Goal: Transaction & Acquisition: Purchase product/service

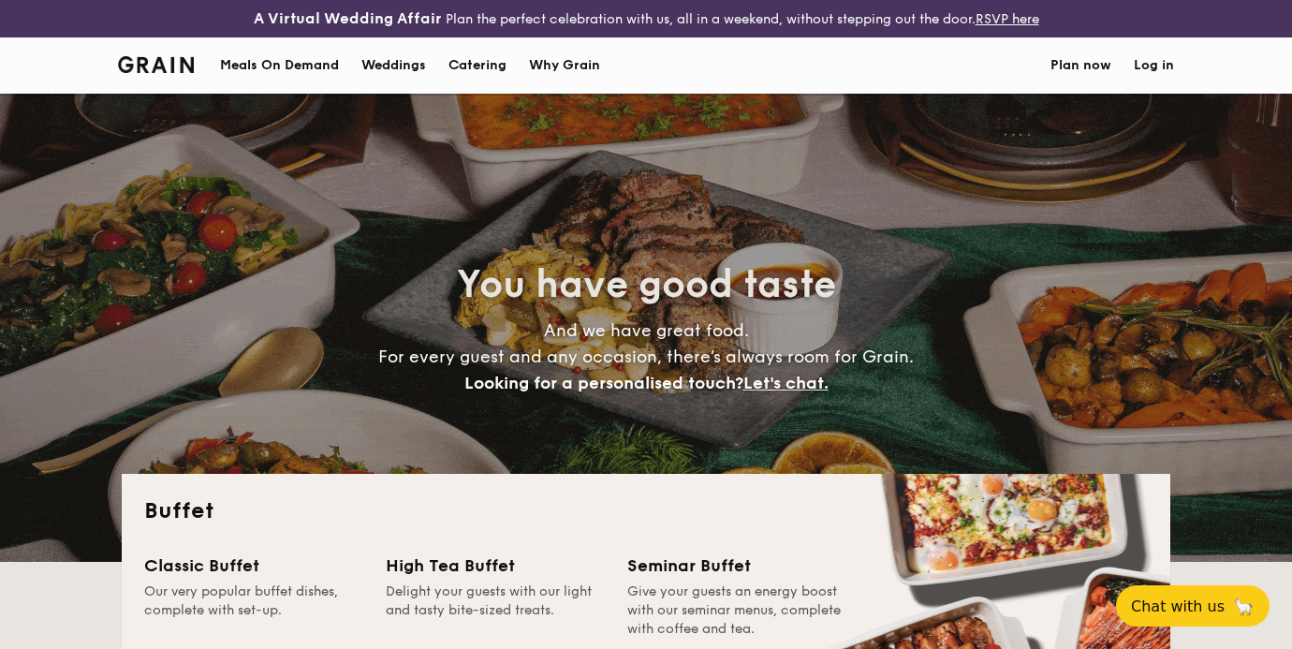
select select
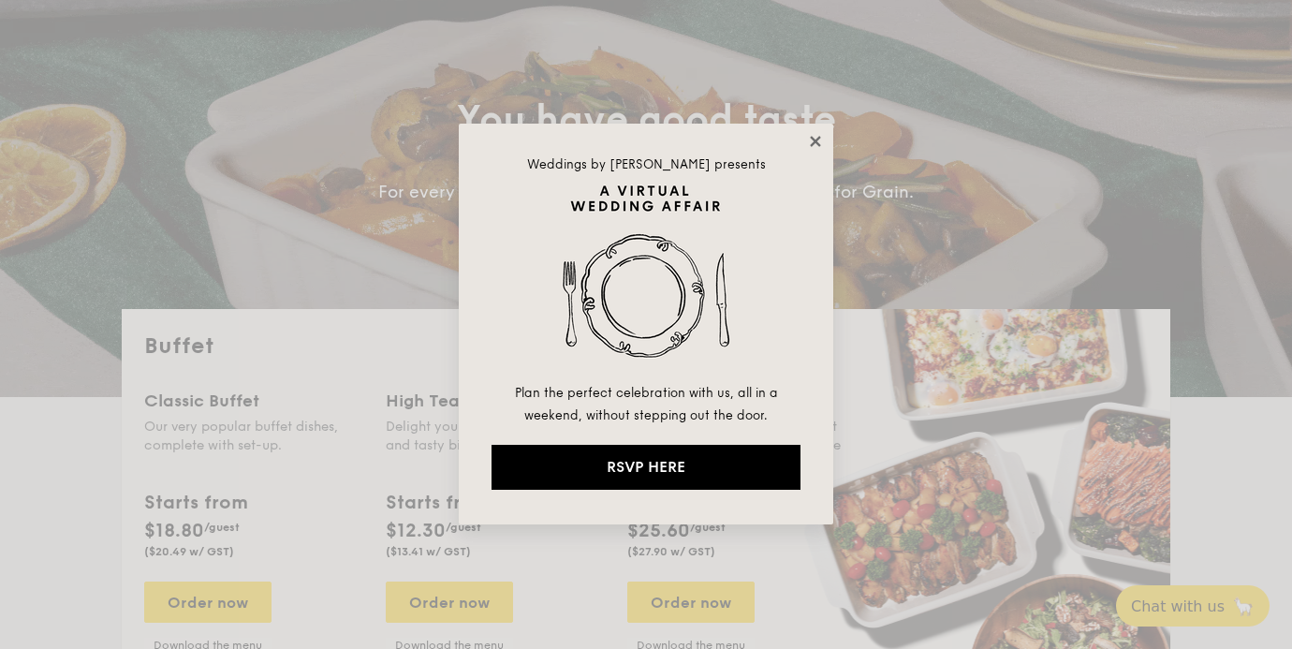
click at [819, 143] on icon at bounding box center [815, 141] width 10 height 10
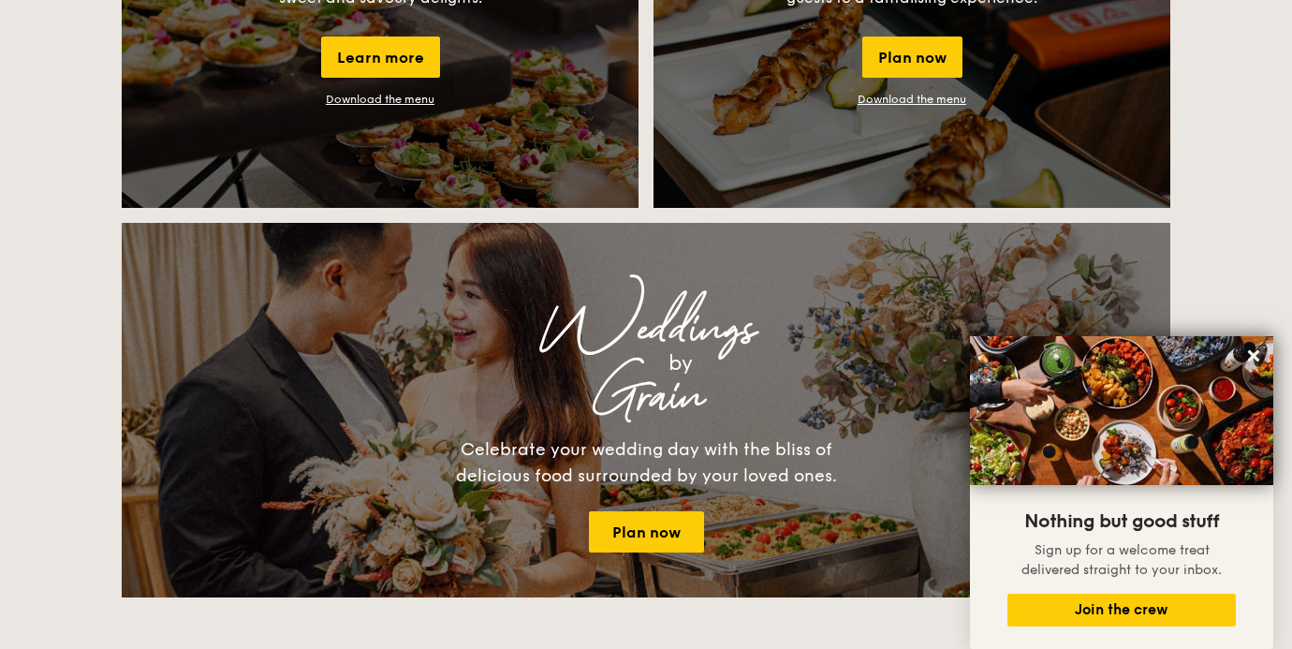
scroll to position [1904, 0]
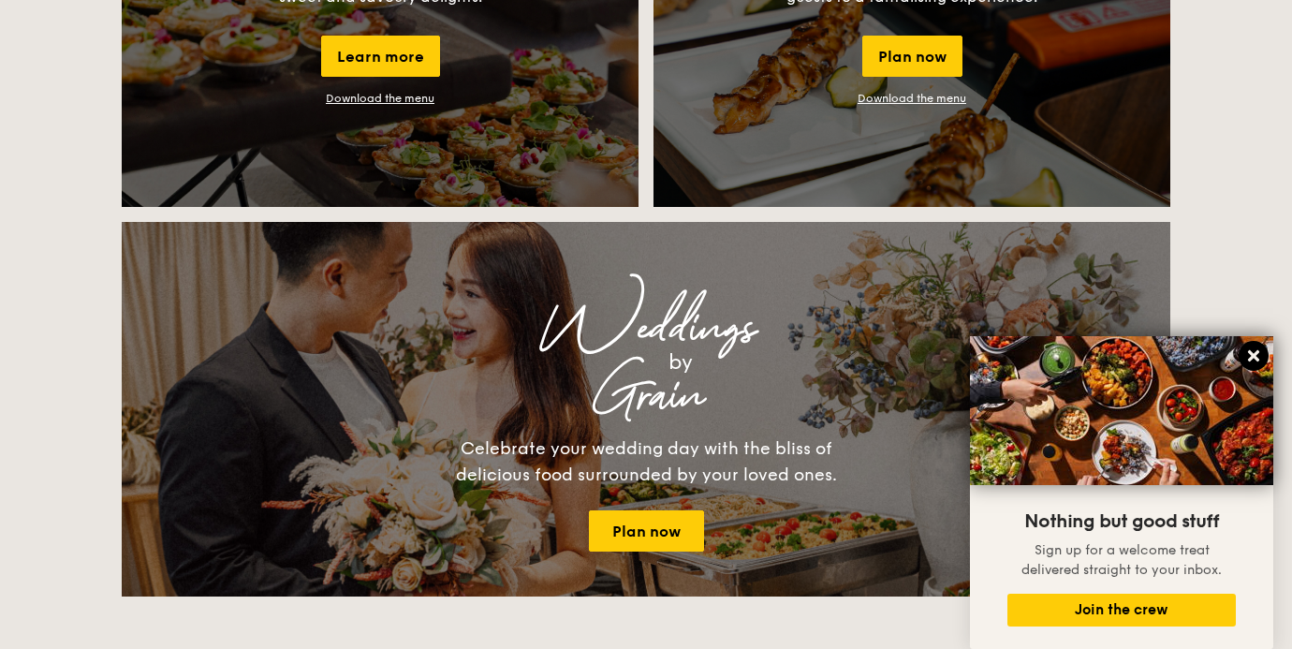
click at [1256, 356] on icon at bounding box center [1253, 355] width 11 height 11
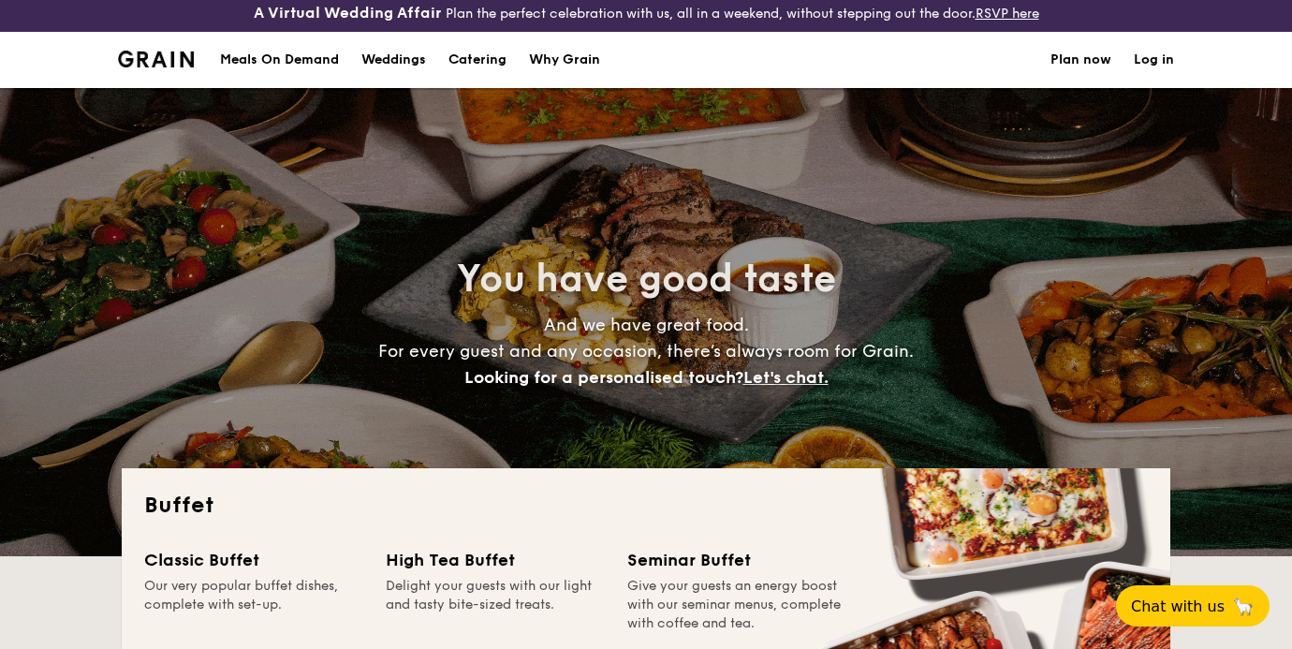
scroll to position [0, 0]
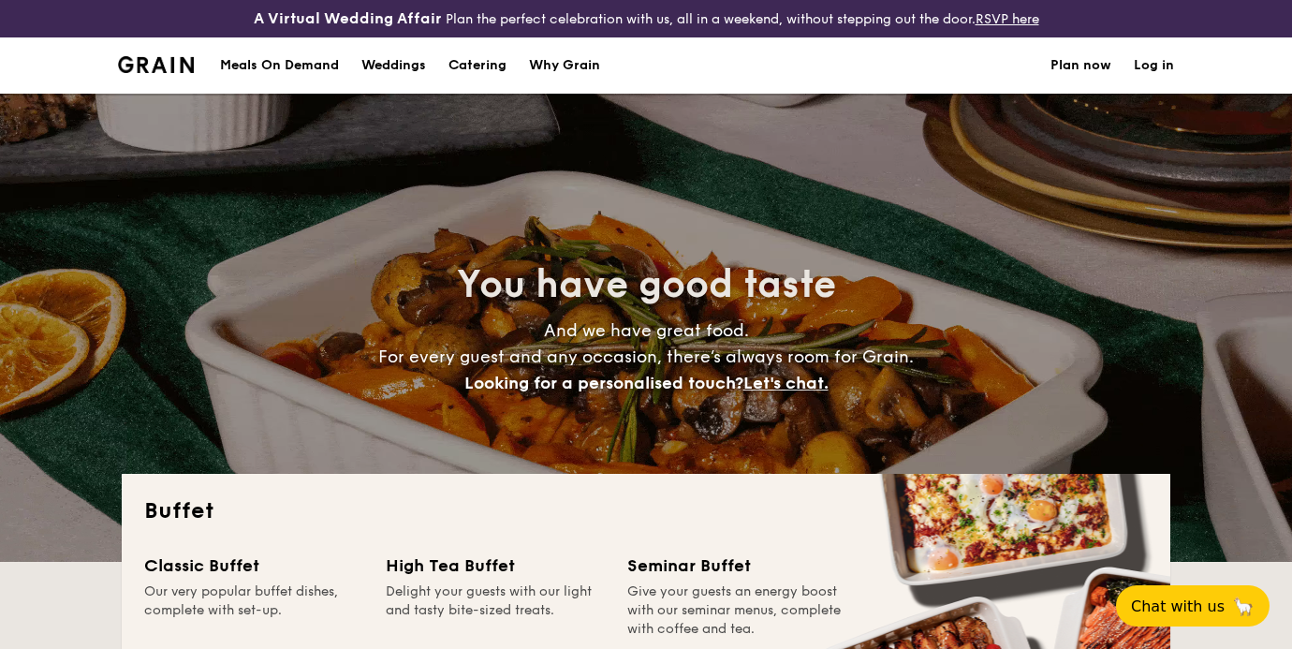
click at [483, 62] on h1 "Catering" at bounding box center [478, 65] width 58 height 56
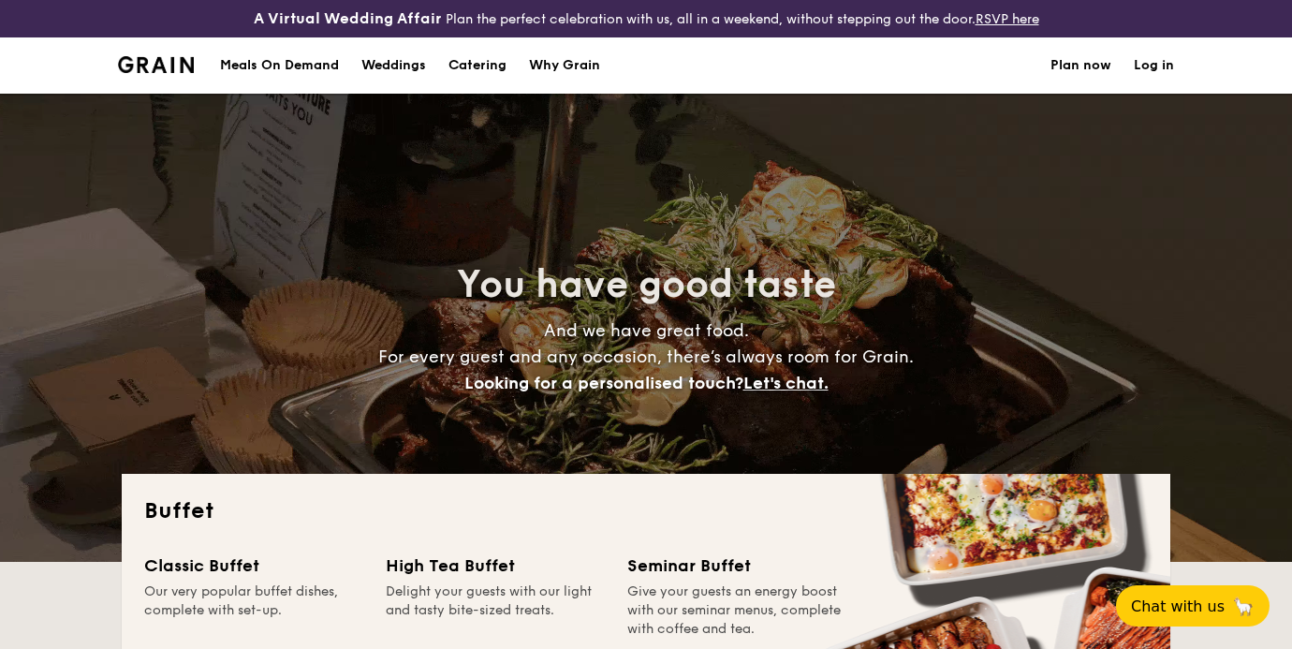
click at [493, 70] on h1 "Catering" at bounding box center [478, 65] width 58 height 56
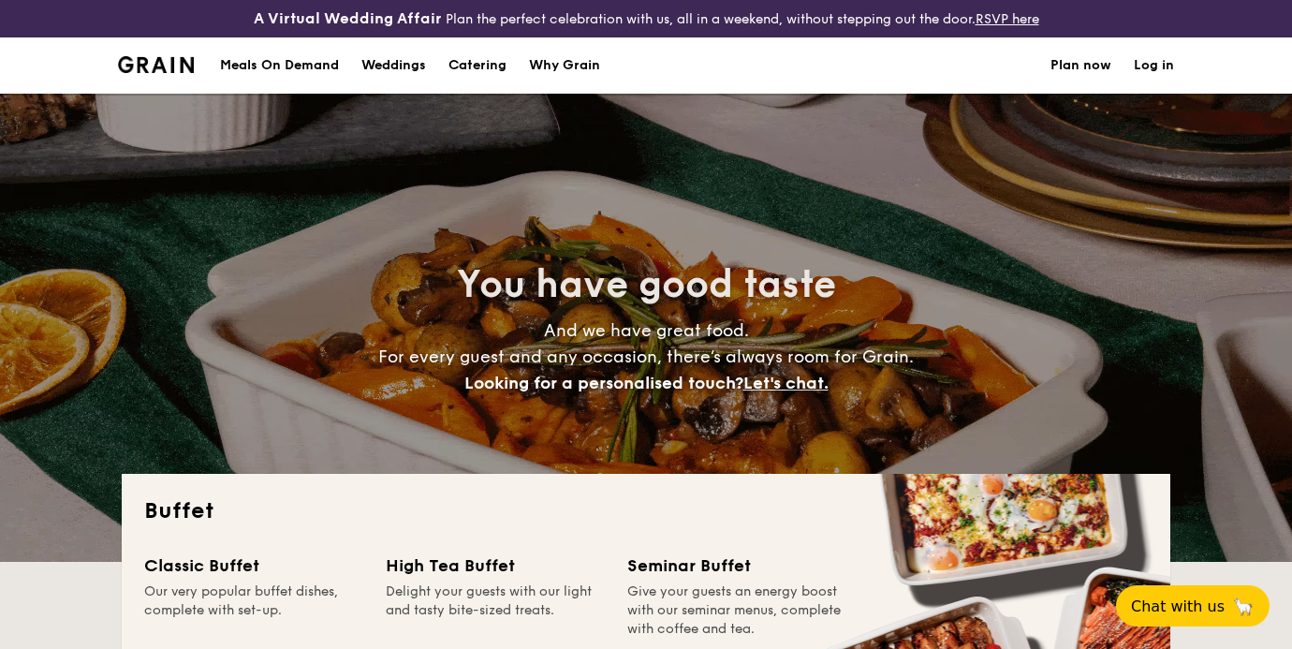
click at [294, 68] on div "Meals On Demand" at bounding box center [279, 65] width 119 height 56
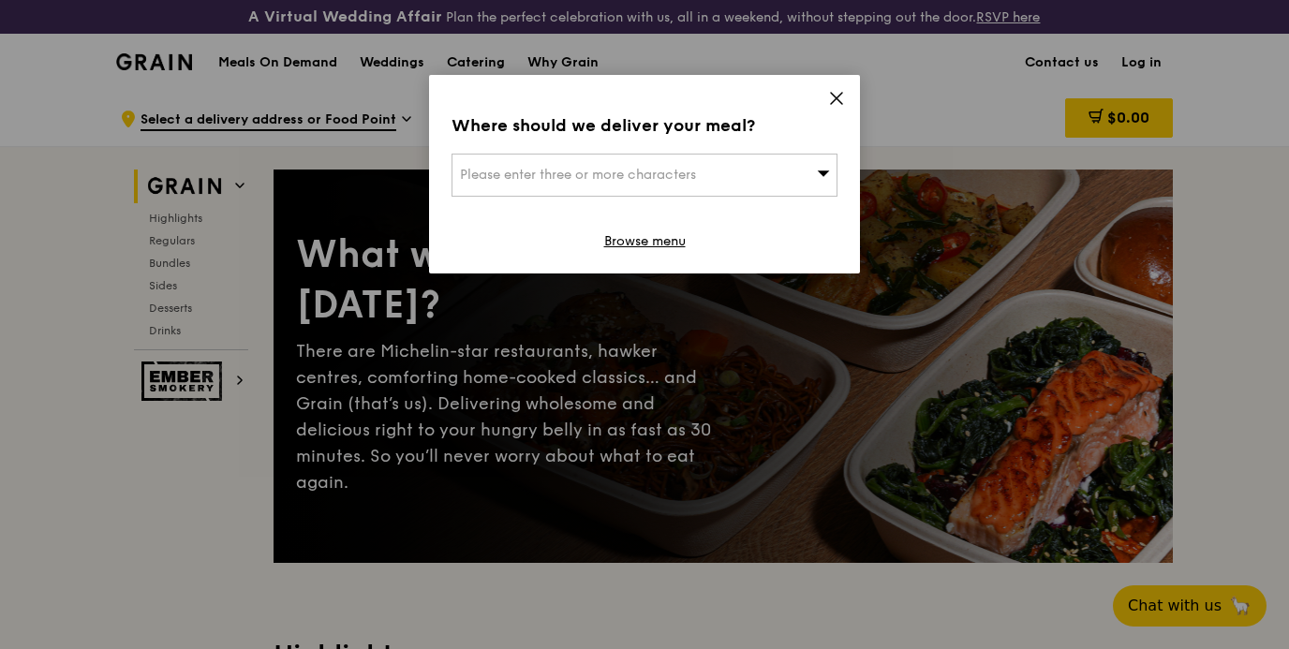
click at [738, 179] on div "Please enter three or more characters" at bounding box center [644, 175] width 386 height 43
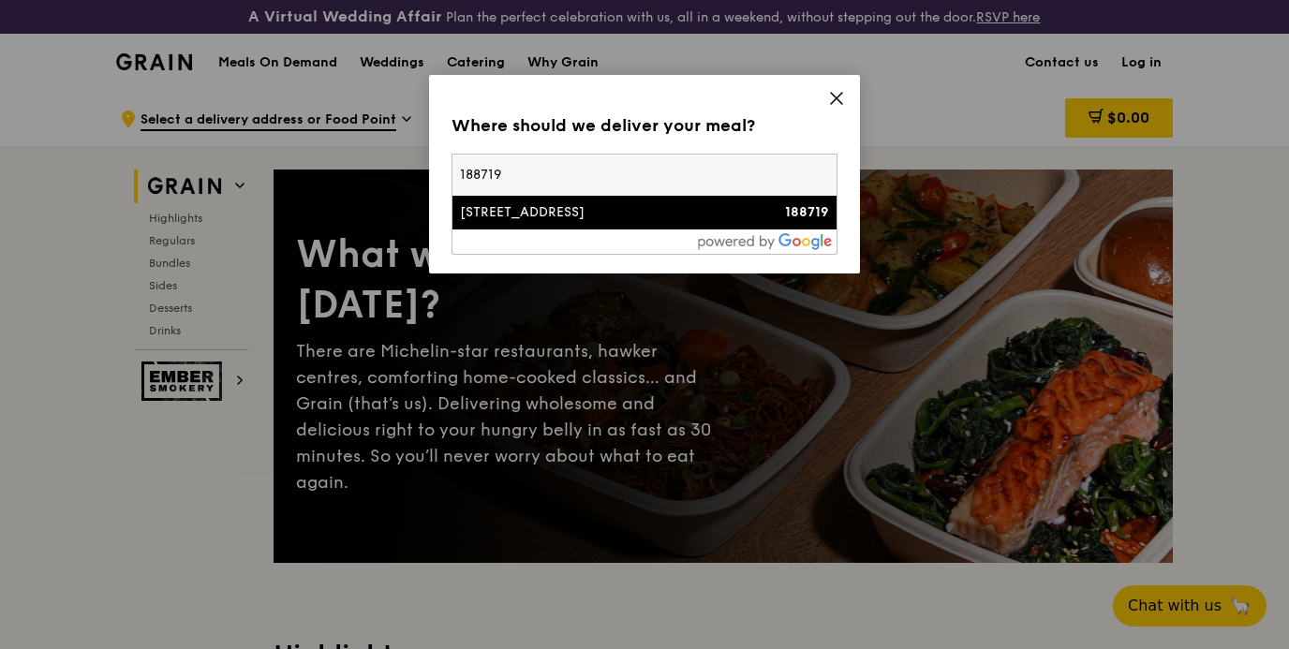
type input "188719"
click at [675, 219] on div "[STREET_ADDRESS]" at bounding box center [598, 212] width 277 height 19
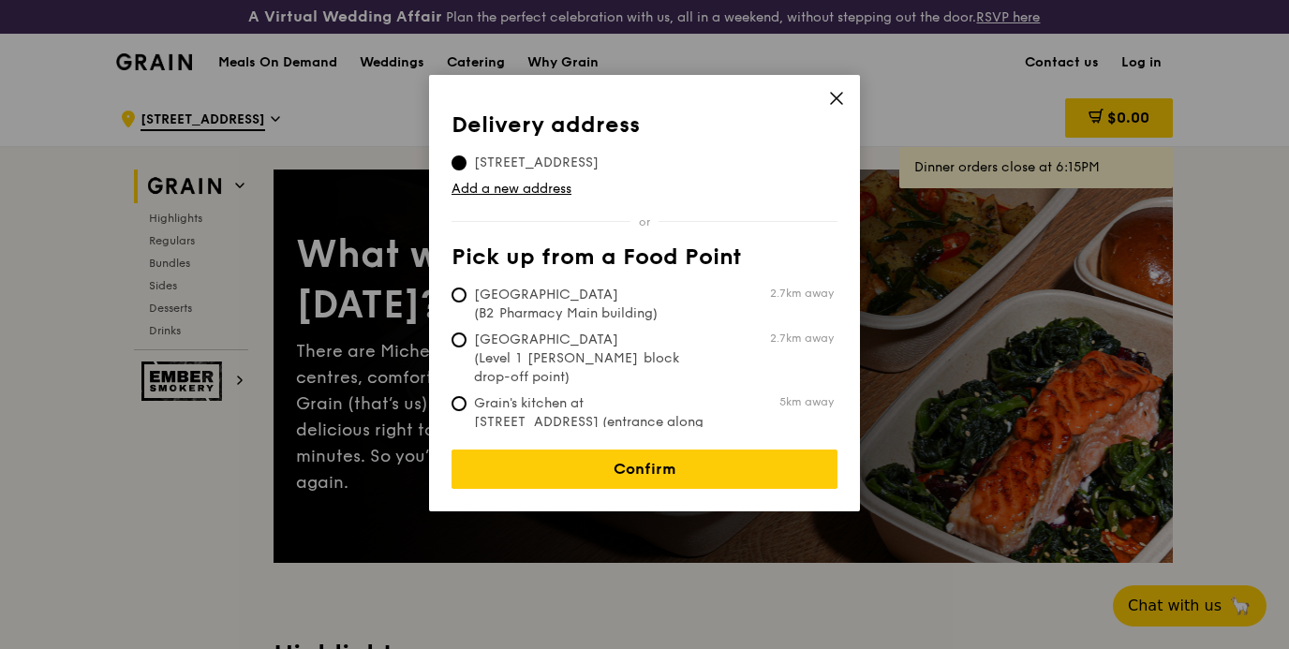
click at [564, 204] on div "Delivery address [STREET_ADDRESS] Add a new address Pick up from a Food Point […" at bounding box center [644, 269] width 386 height 315
click at [563, 200] on div "Delivery address [STREET_ADDRESS] Add a new address Pick up from a Food Point […" at bounding box center [644, 269] width 386 height 315
click at [563, 193] on link "Add a new address" at bounding box center [644, 189] width 386 height 19
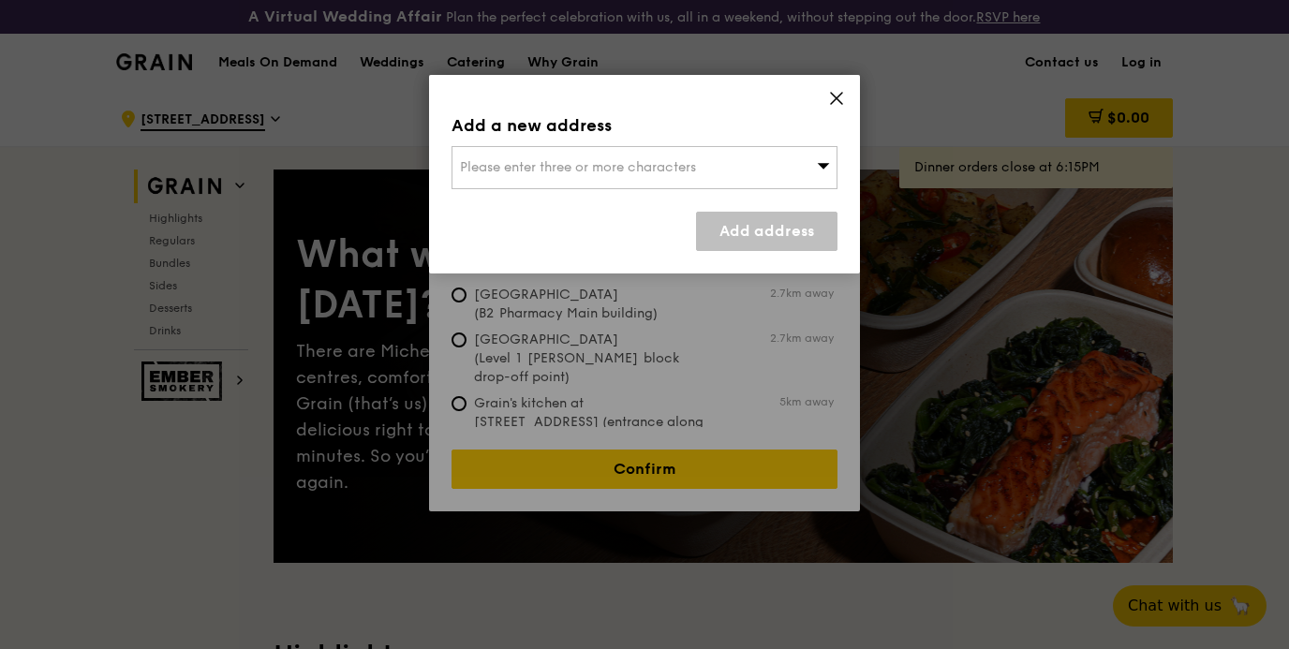
click at [566, 170] on span "Please enter three or more characters" at bounding box center [578, 167] width 236 height 16
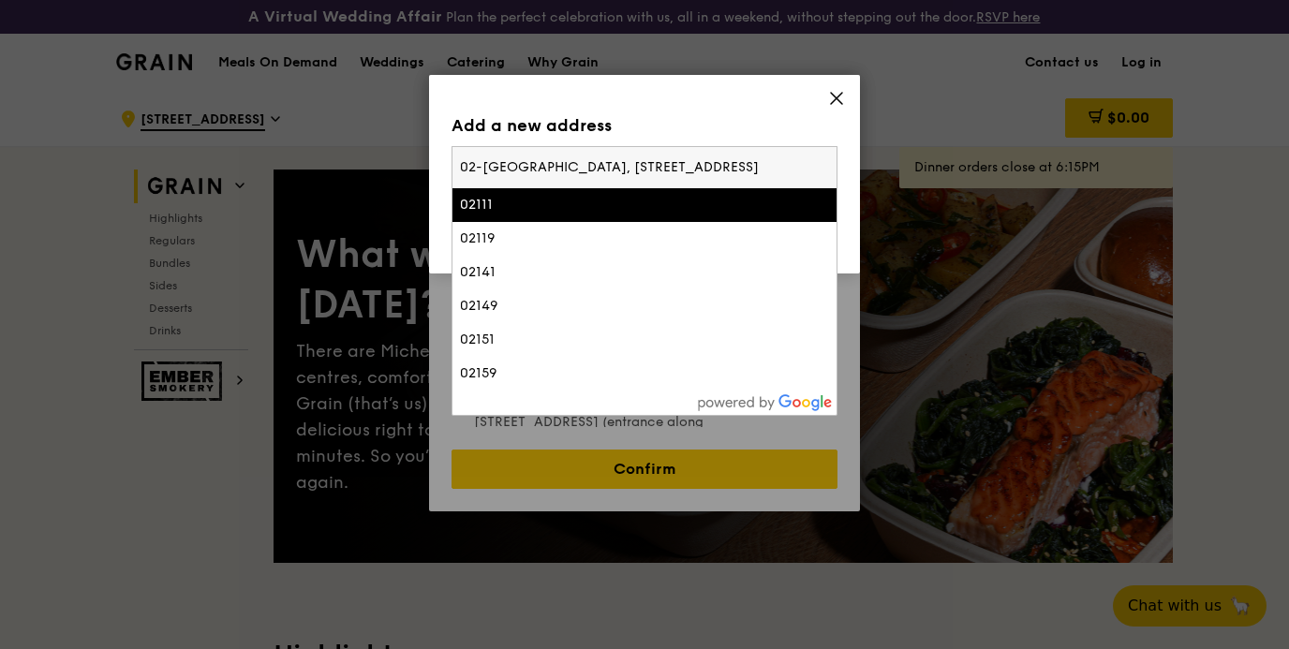
type input "02-[GEOGRAPHIC_DATA], [STREET_ADDRESS]"
drag, startPoint x: 501, startPoint y: 169, endPoint x: 350, endPoint y: 169, distance: 150.8
click at [350, 169] on div "Add a new address Please enter three or more characters 02-[GEOGRAPHIC_DATA], […" at bounding box center [644, 324] width 1289 height 649
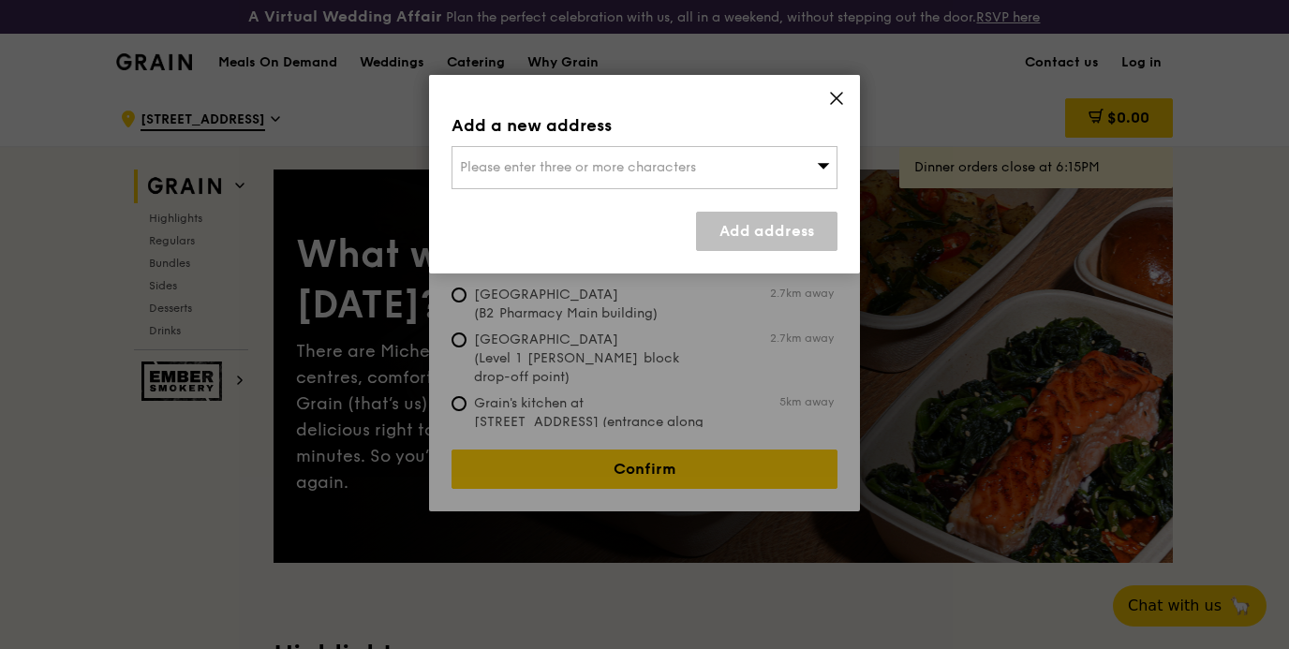
click at [508, 161] on span "Please enter three or more characters" at bounding box center [578, 167] width 236 height 16
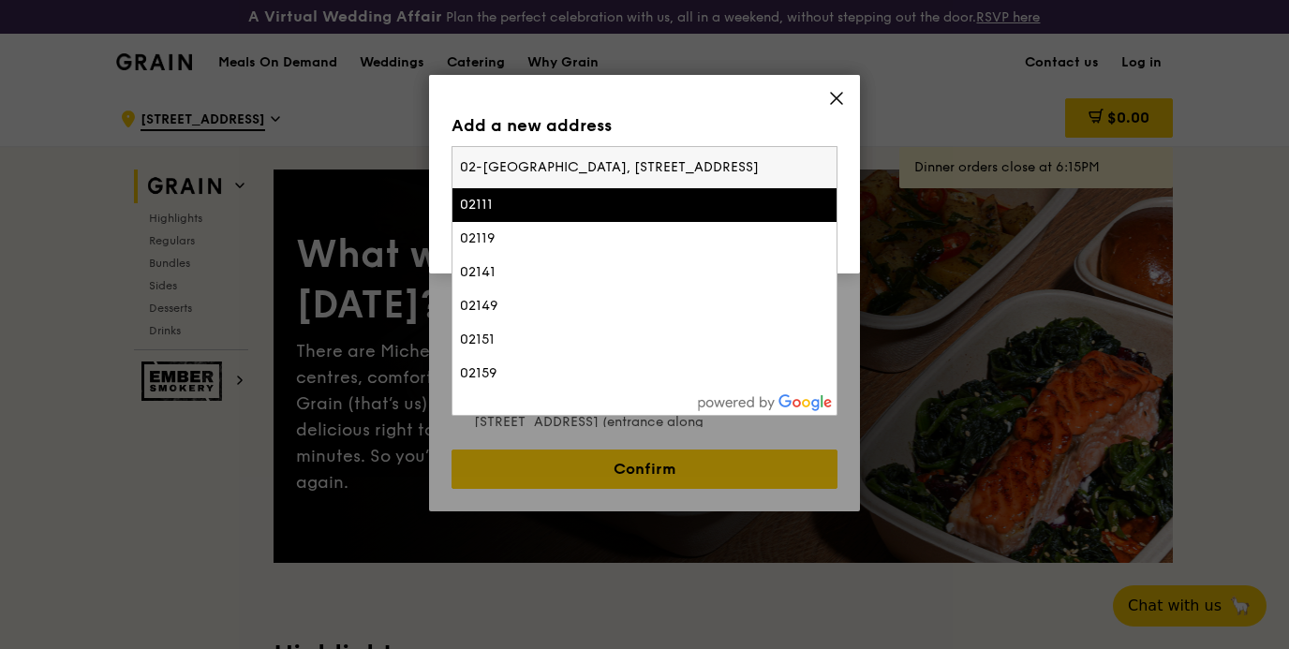
type input "02-[GEOGRAPHIC_DATA], [STREET_ADDRESS]"
drag, startPoint x: 640, startPoint y: 169, endPoint x: 303, endPoint y: 165, distance: 336.2
click at [303, 165] on div "Add a new address Please enter three or more characters 02-[GEOGRAPHIC_DATA], […" at bounding box center [644, 324] width 1289 height 649
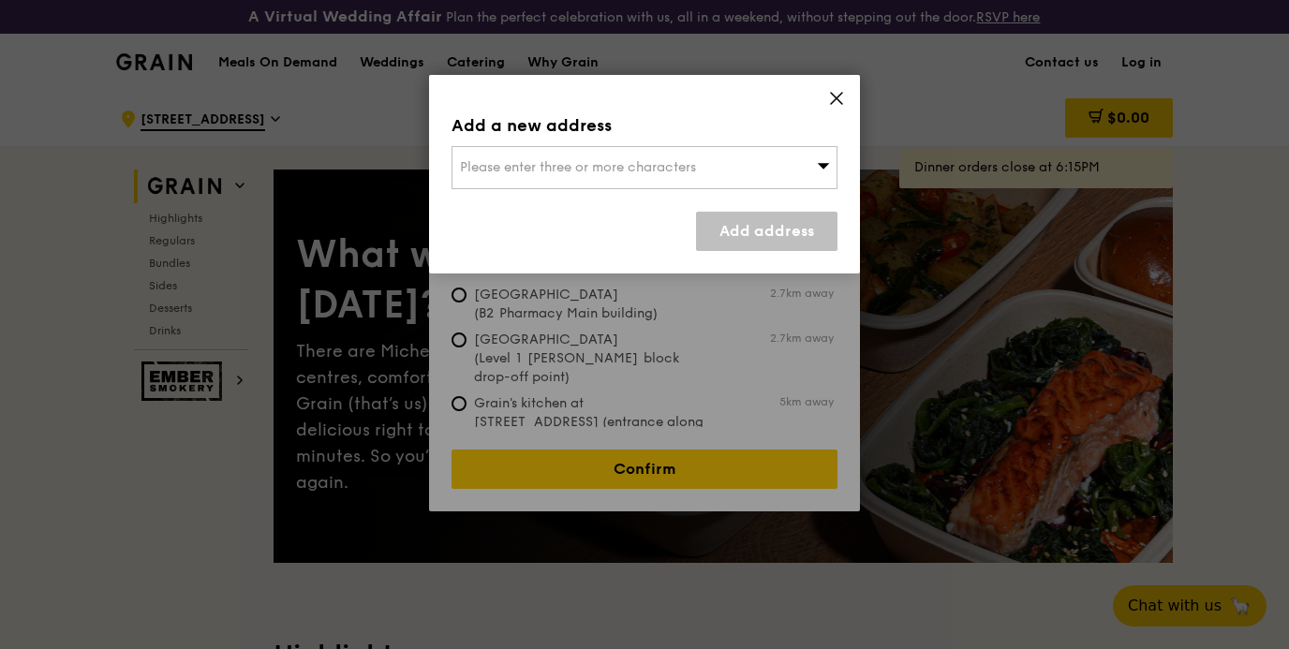
click at [807, 146] on div "Please enter three or more characters" at bounding box center [644, 167] width 386 height 43
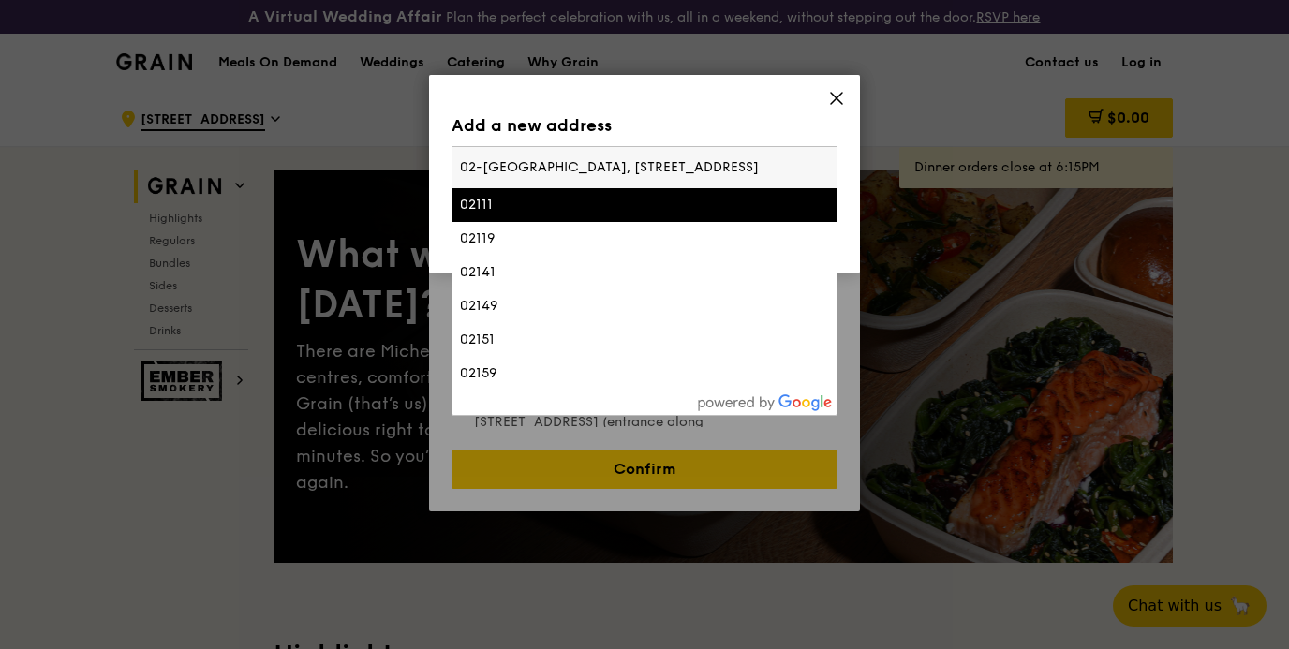
drag, startPoint x: 641, startPoint y: 165, endPoint x: 259, endPoint y: 140, distance: 382.9
click at [259, 140] on div "Add a new address Please enter three or more characters 02-[GEOGRAPHIC_DATA], […" at bounding box center [644, 324] width 1289 height 649
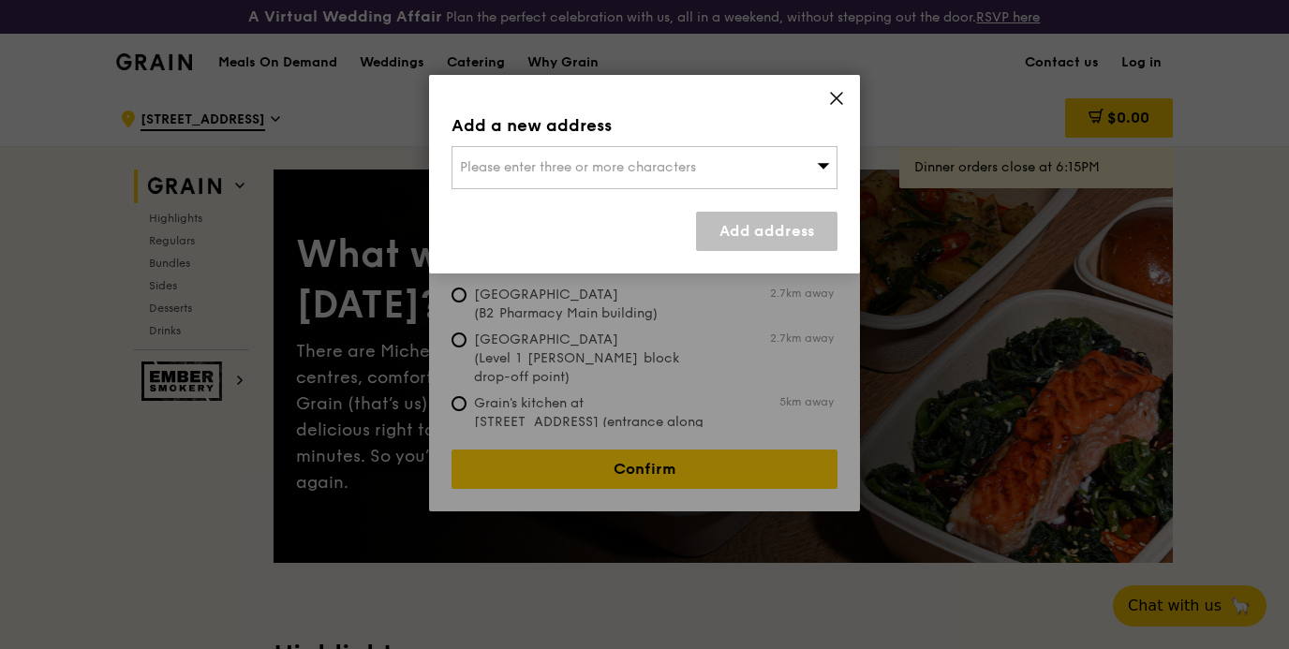
click at [844, 104] on icon at bounding box center [836, 98] width 17 height 17
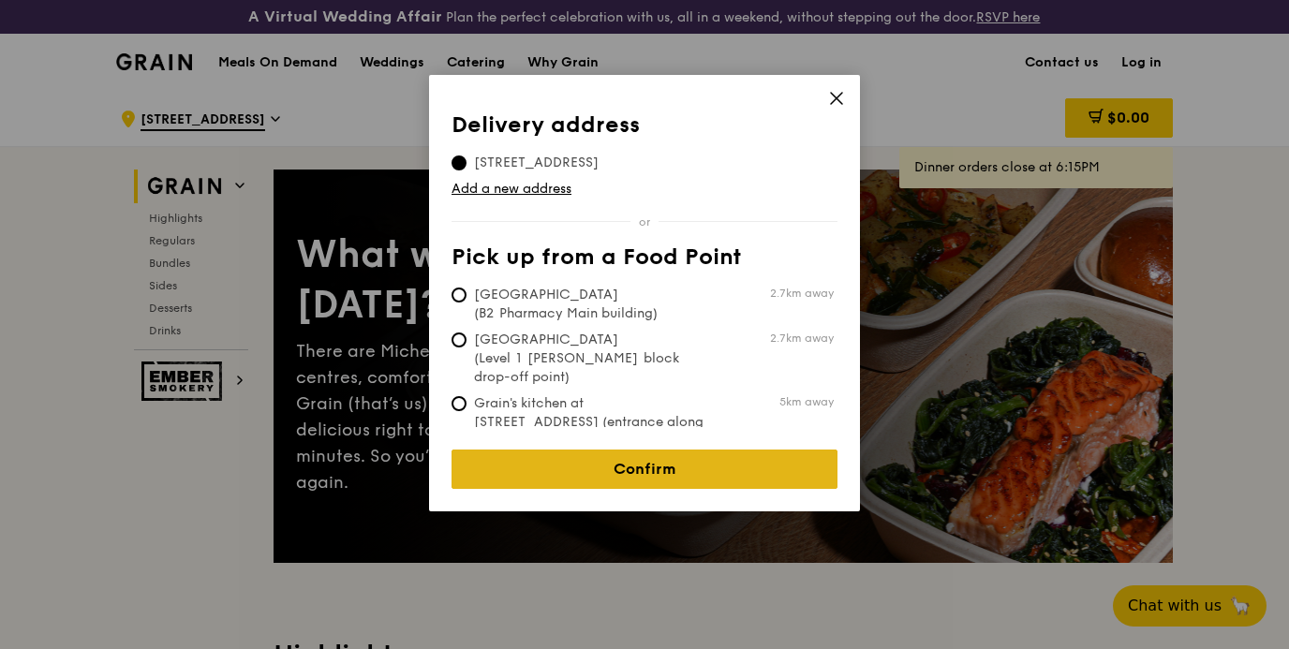
click at [683, 451] on link "Confirm" at bounding box center [644, 468] width 386 height 39
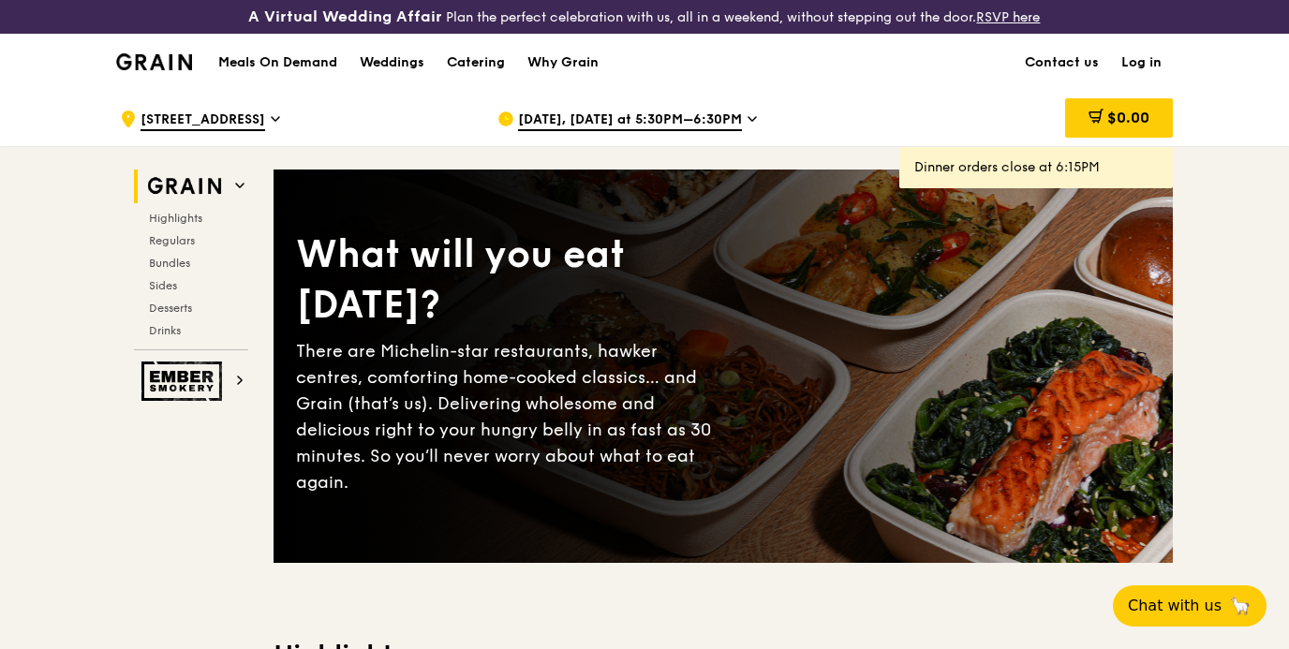
click at [747, 115] on icon at bounding box center [751, 119] width 9 height 17
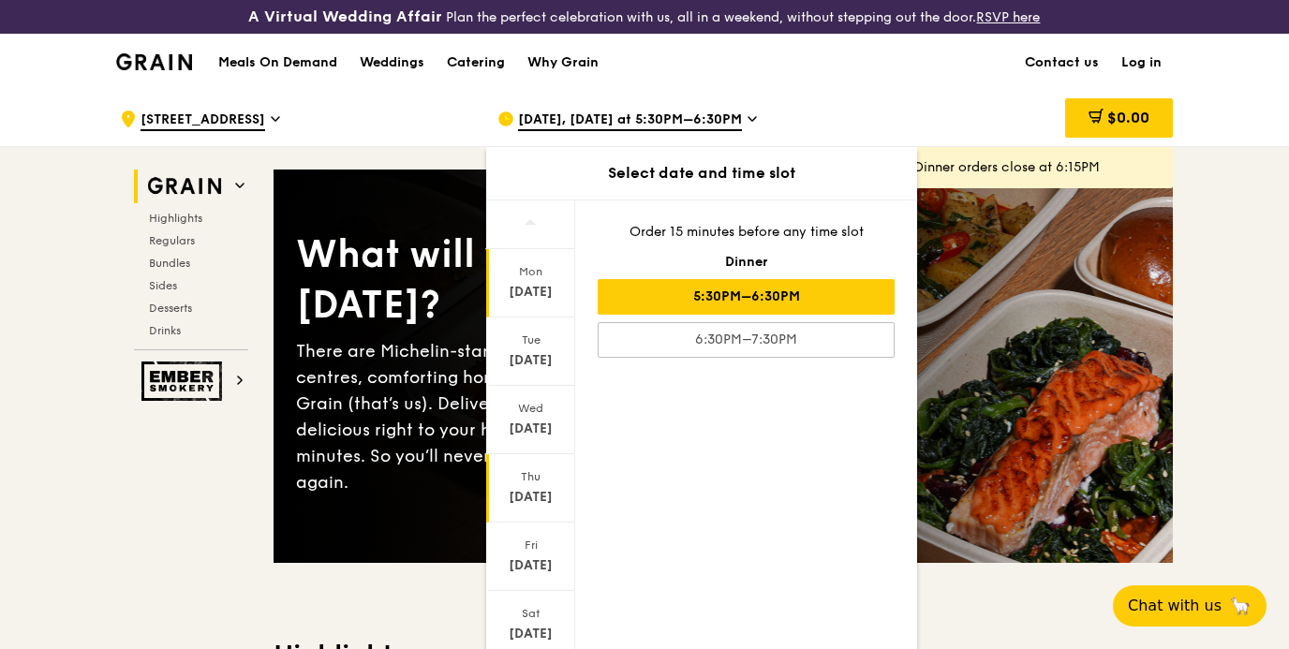
click at [524, 503] on div "[DATE]" at bounding box center [530, 497] width 83 height 19
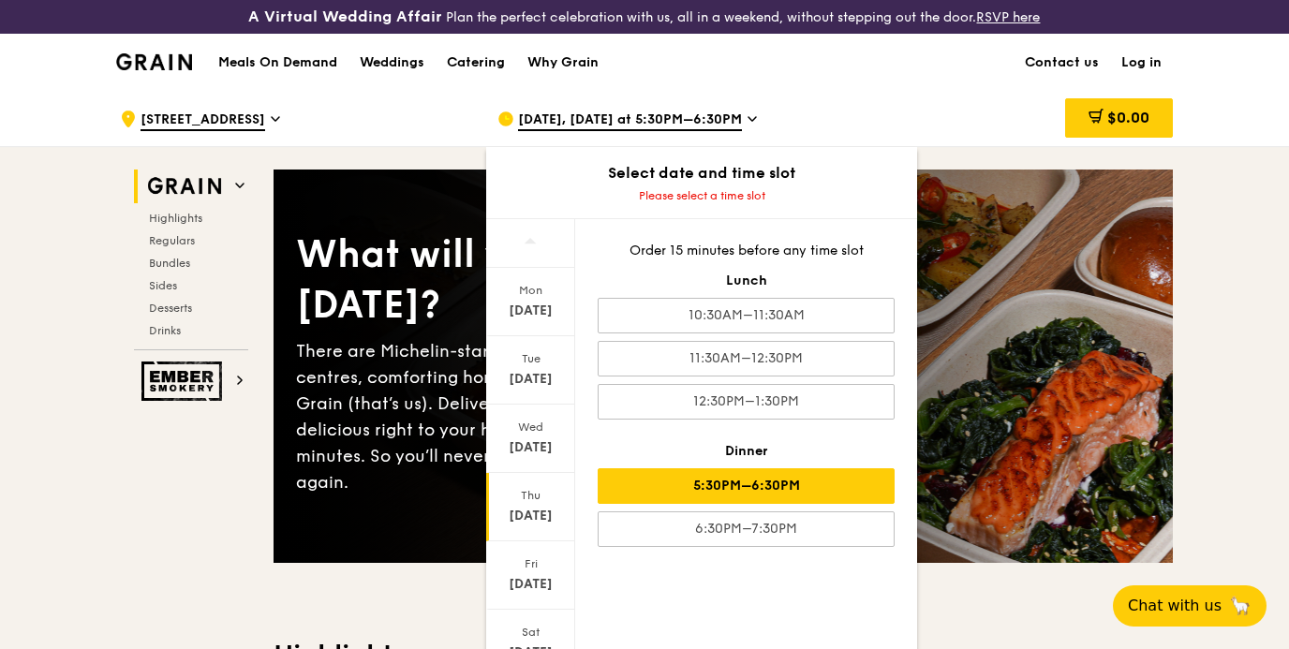
click at [767, 483] on div "5:30PM–6:30PM" at bounding box center [745, 486] width 297 height 36
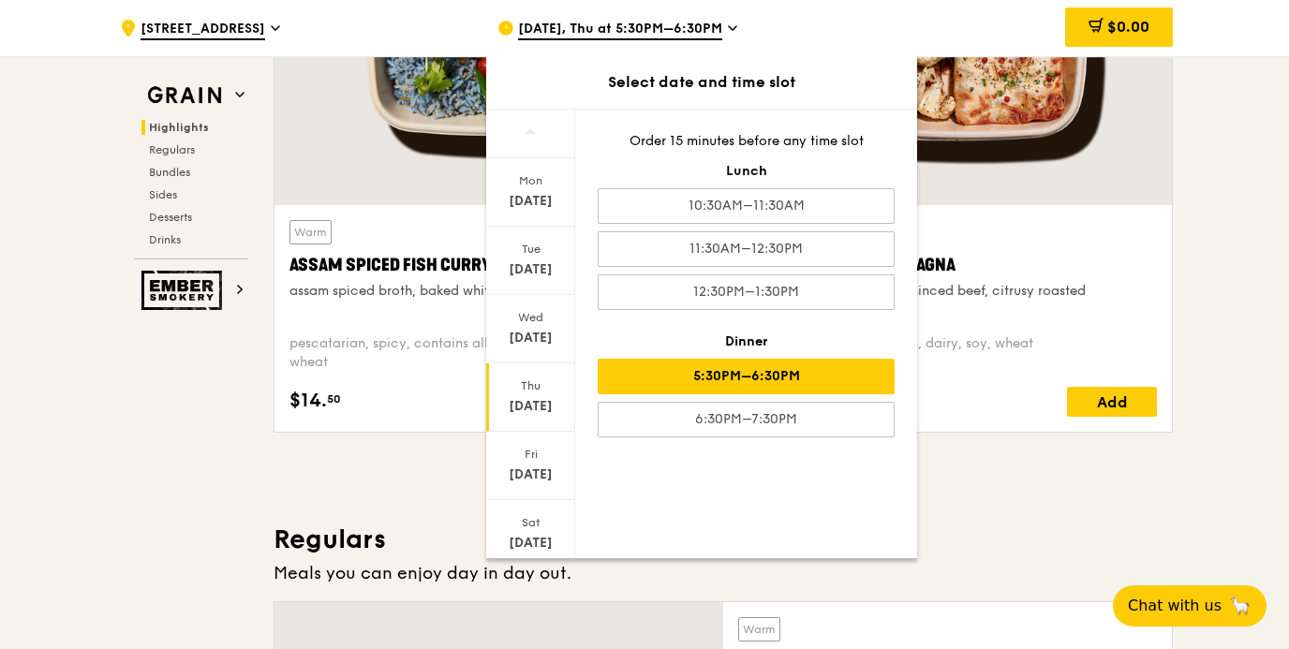
scroll to position [837, 0]
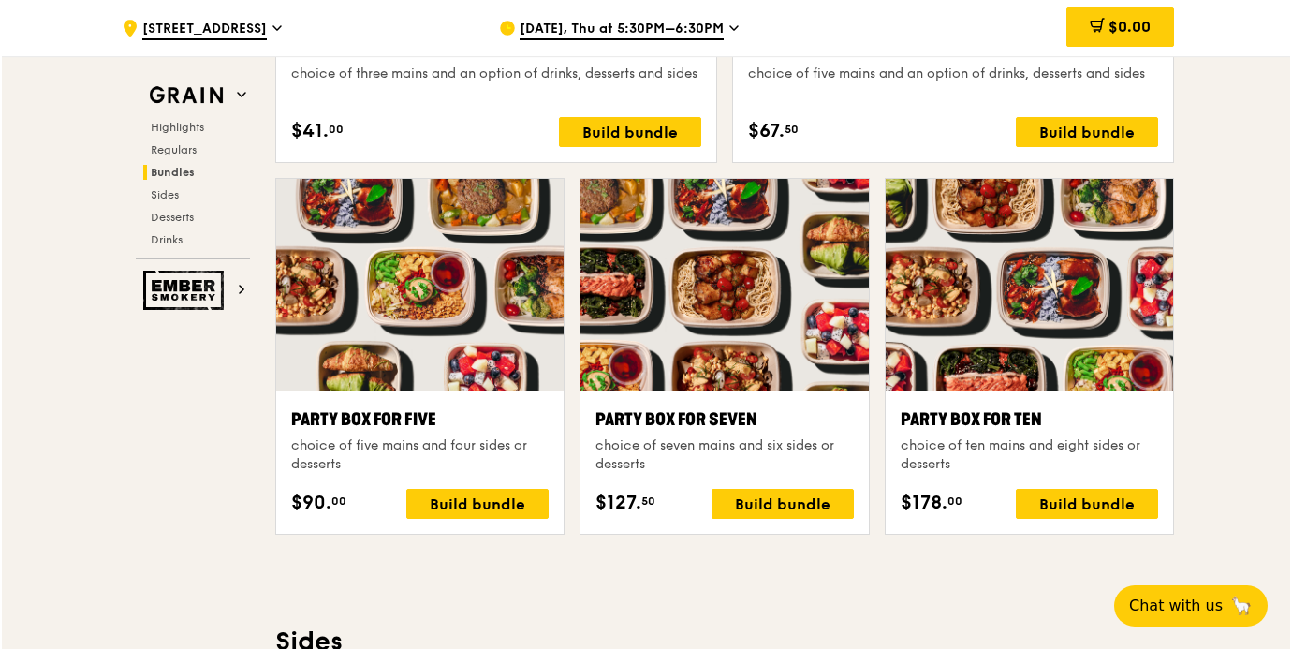
scroll to position [3678, 0]
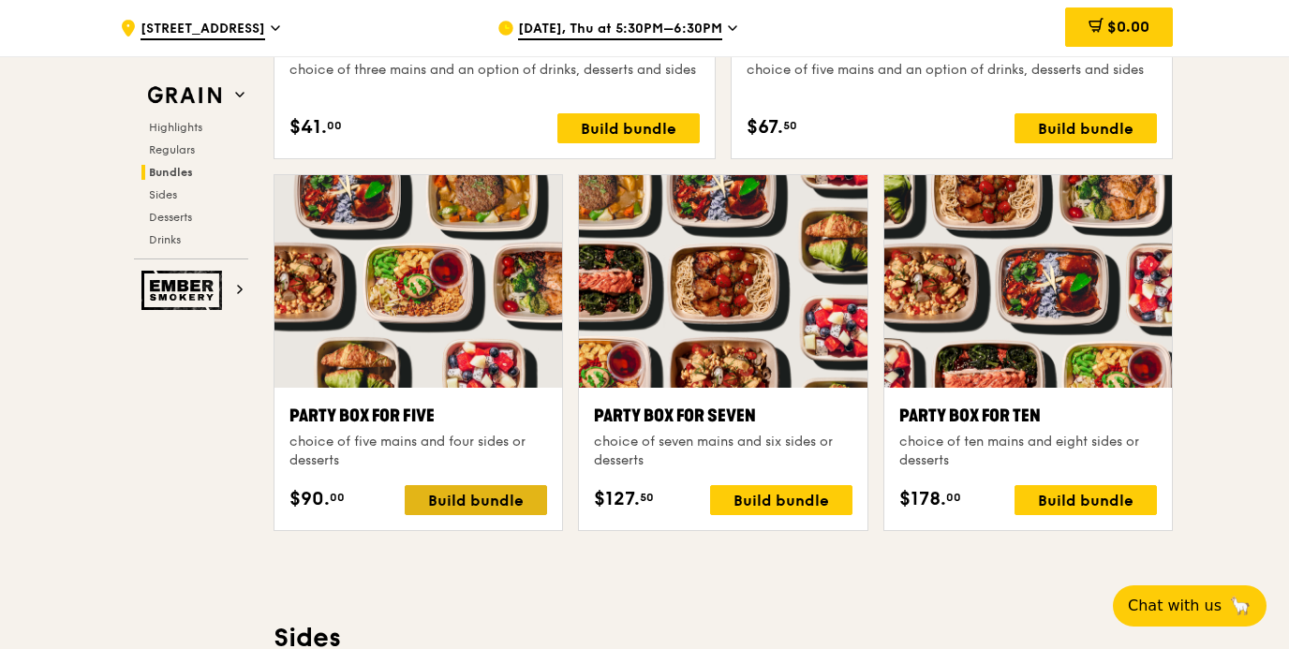
click at [472, 496] on div "Build bundle" at bounding box center [476, 500] width 142 height 30
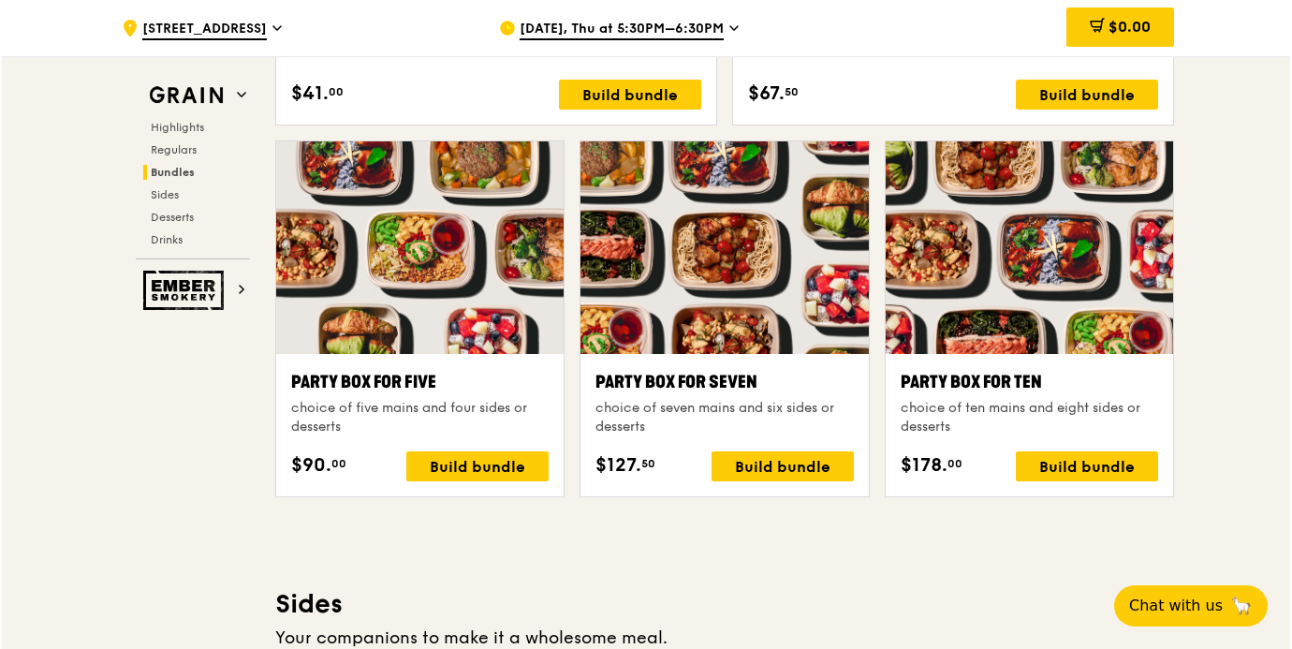
scroll to position [3715, 0]
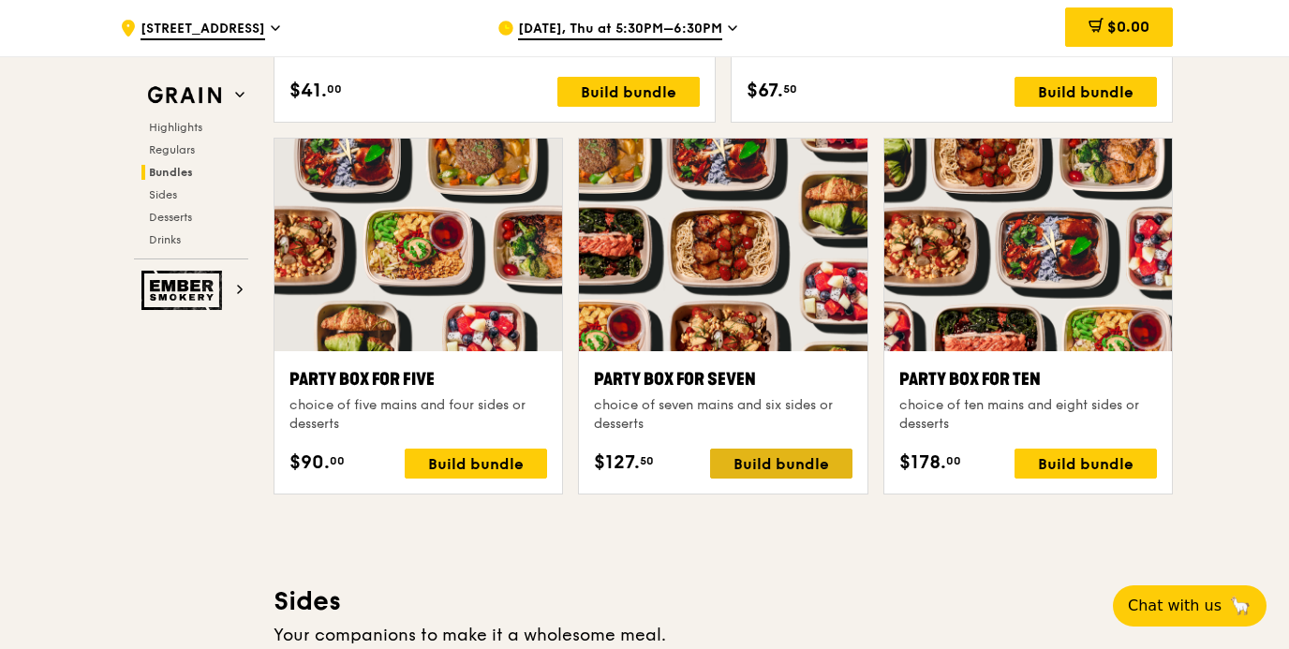
click at [753, 464] on div "Build bundle" at bounding box center [781, 464] width 142 height 30
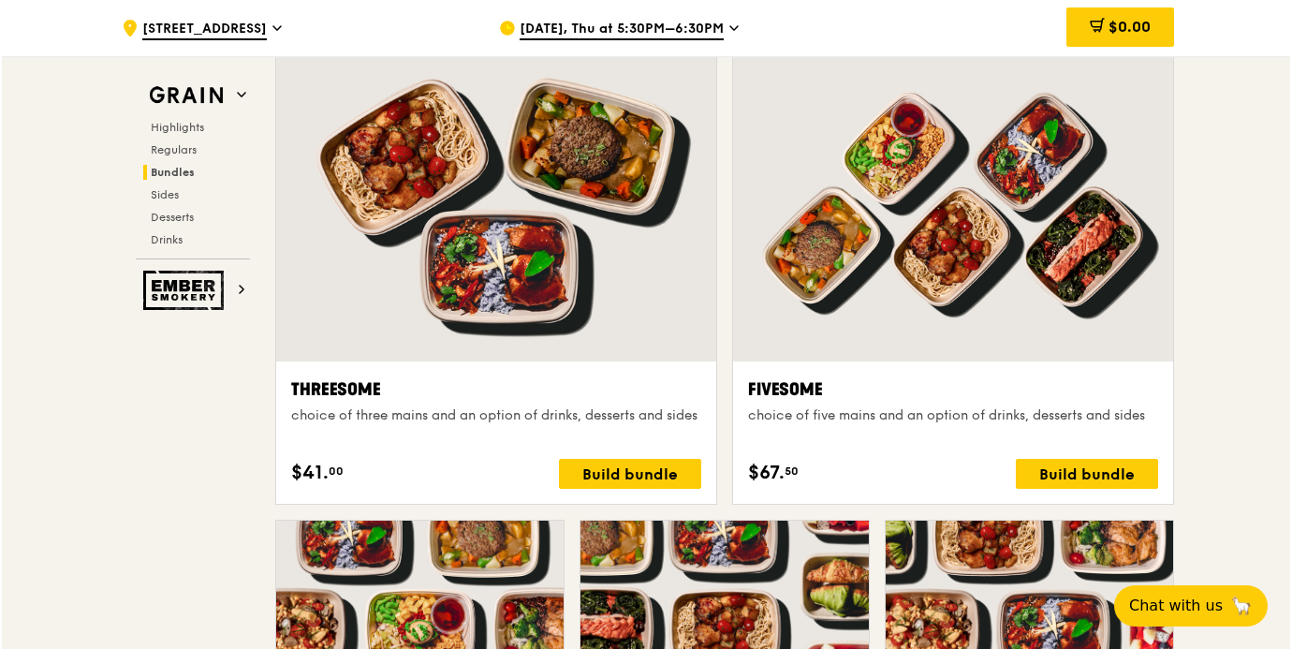
scroll to position [3329, 0]
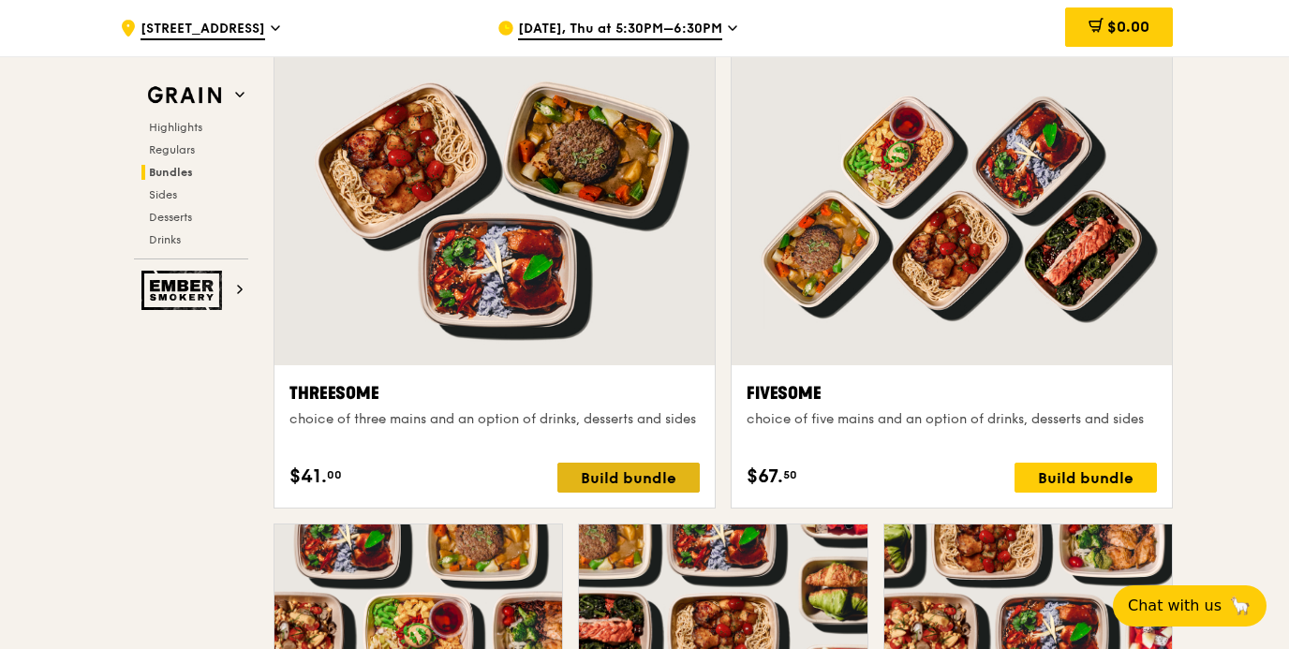
click at [653, 478] on div "Build bundle" at bounding box center [628, 478] width 142 height 30
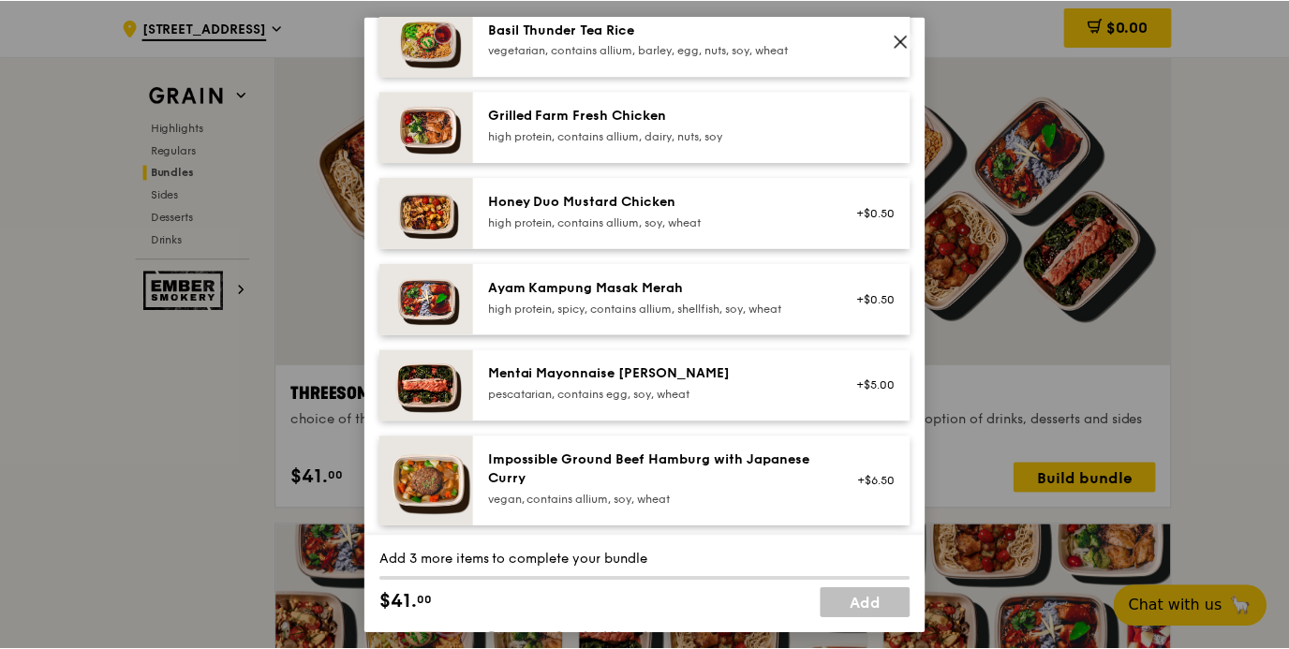
scroll to position [466, 0]
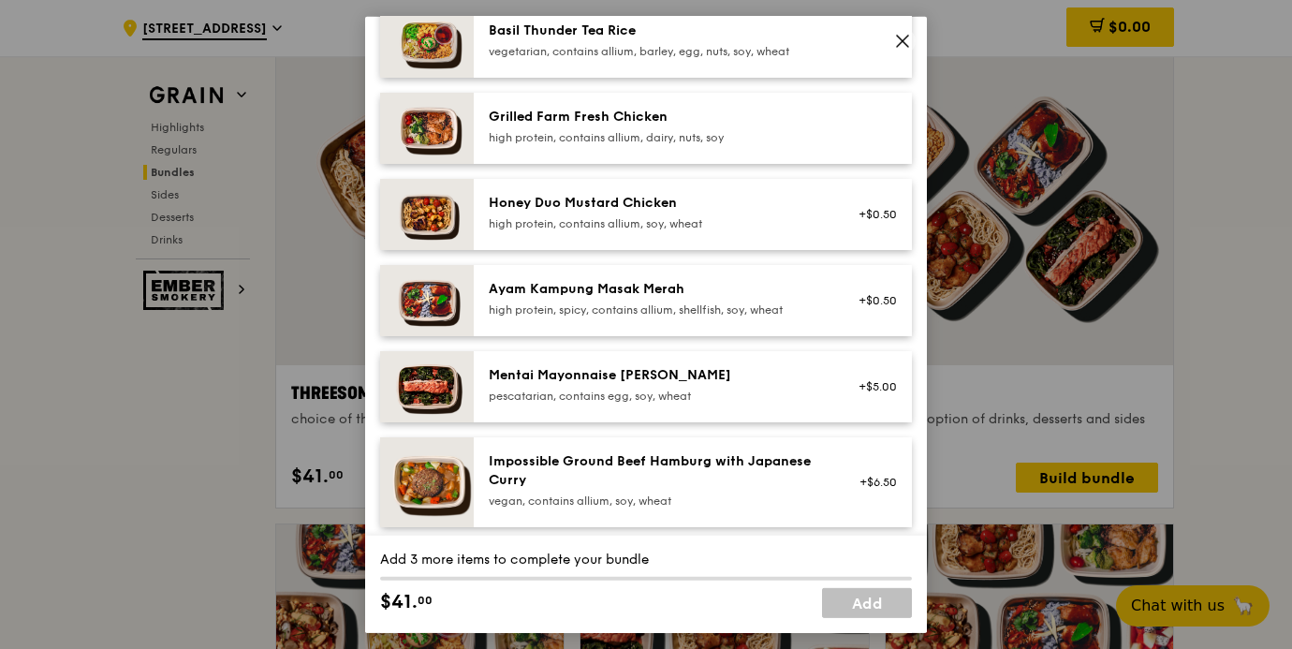
click at [900, 48] on icon at bounding box center [902, 40] width 17 height 17
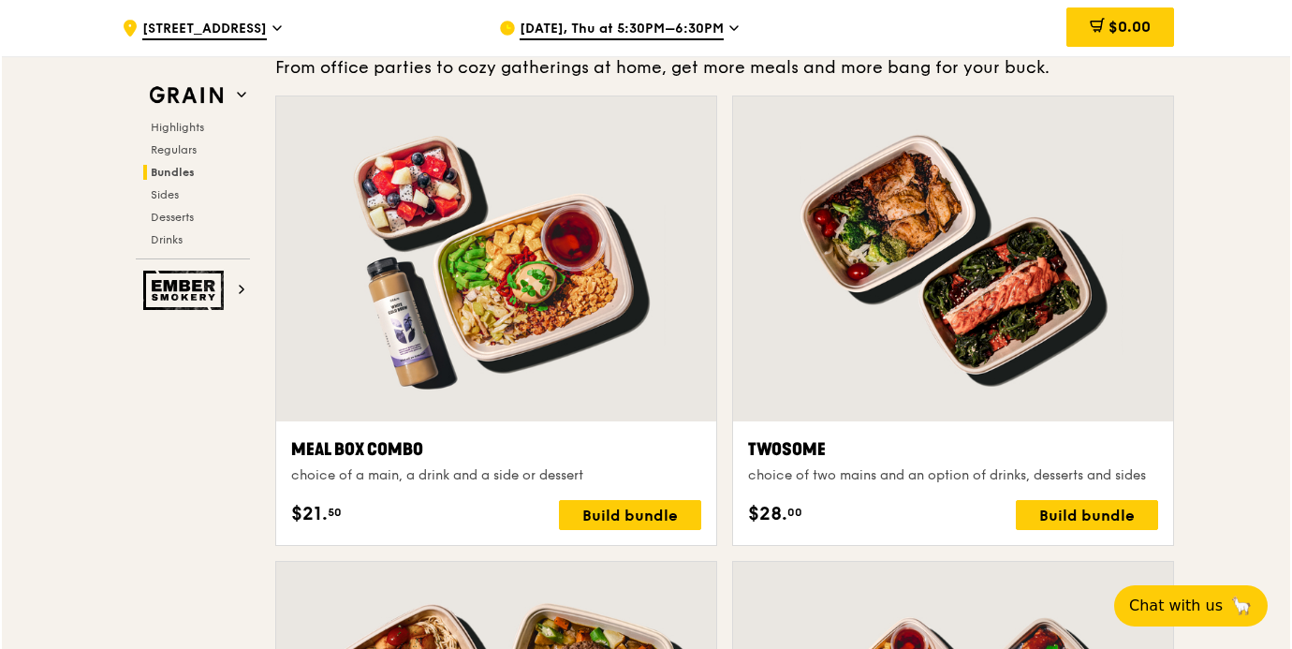
scroll to position [2805, 0]
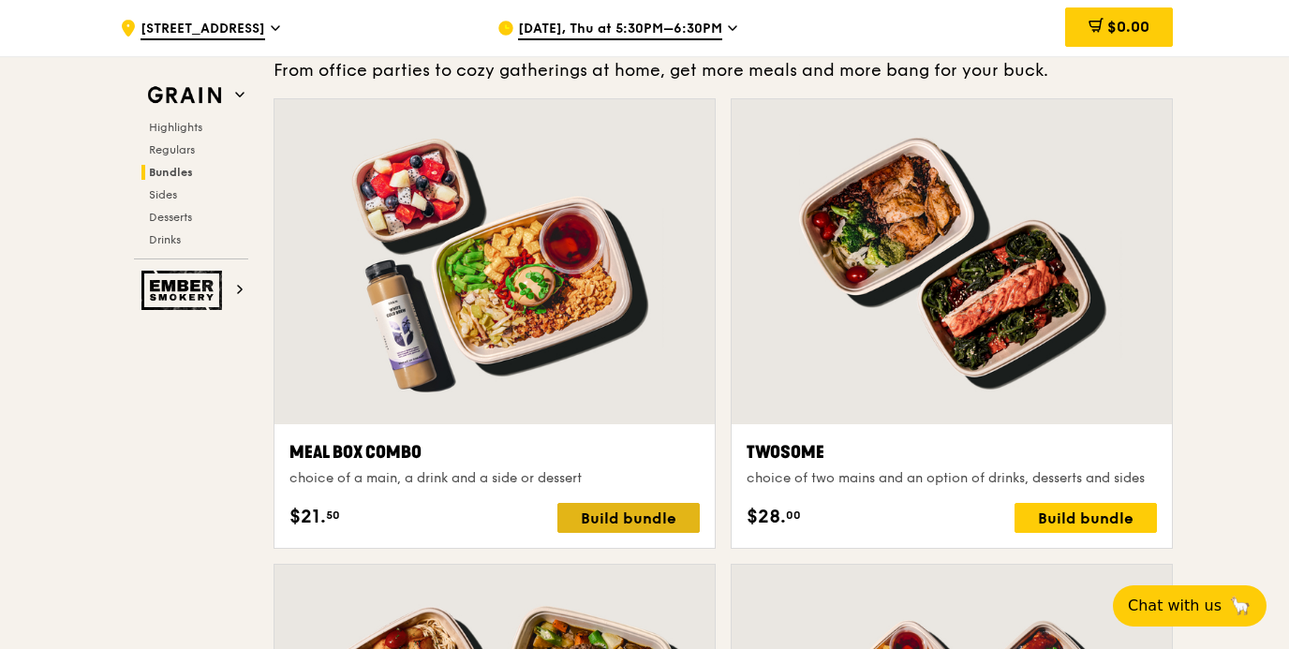
click at [621, 517] on div "Build bundle" at bounding box center [628, 518] width 142 height 30
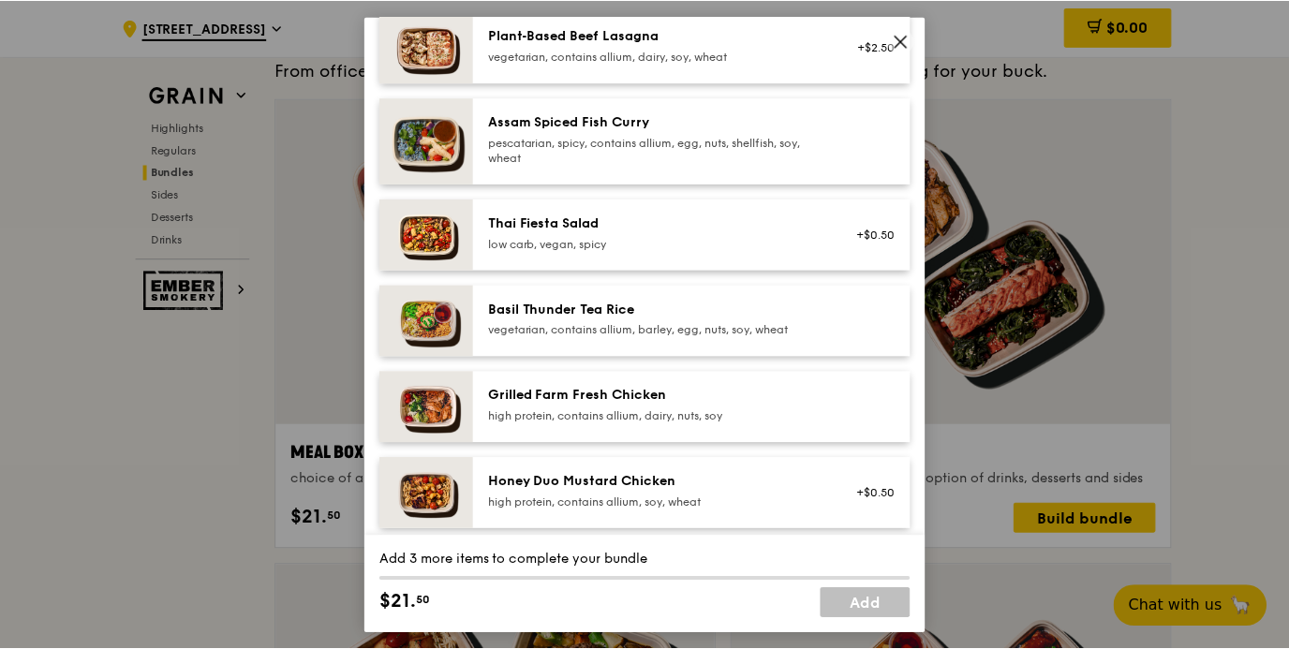
scroll to position [191, 0]
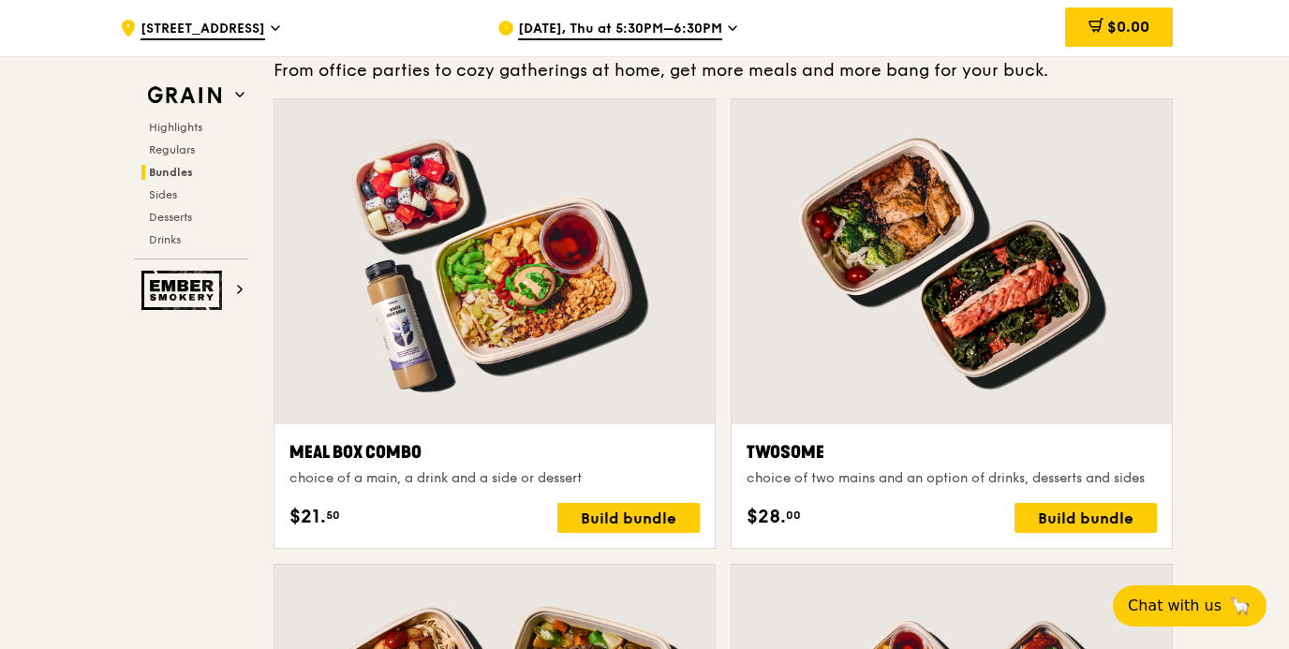
drag, startPoint x: 590, startPoint y: 478, endPoint x: 265, endPoint y: 438, distance: 327.3
copy div "Meal Box Combo choice of a main, a drink and a side or dessert"
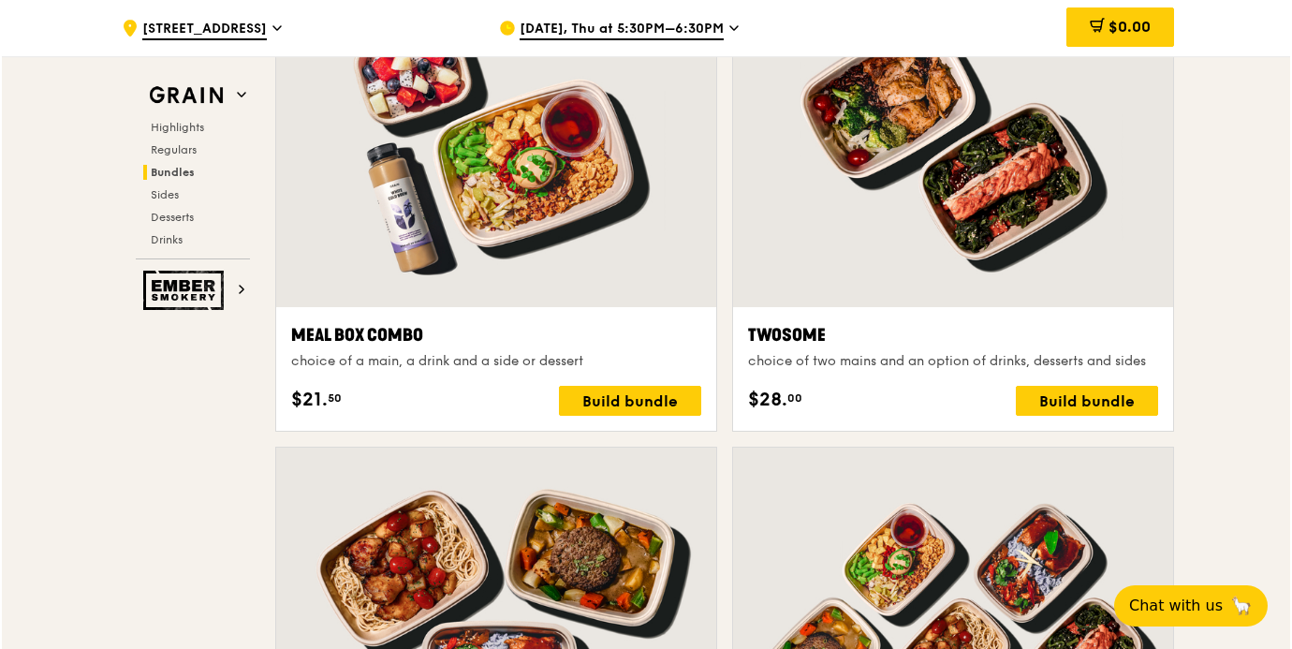
scroll to position [2923, 0]
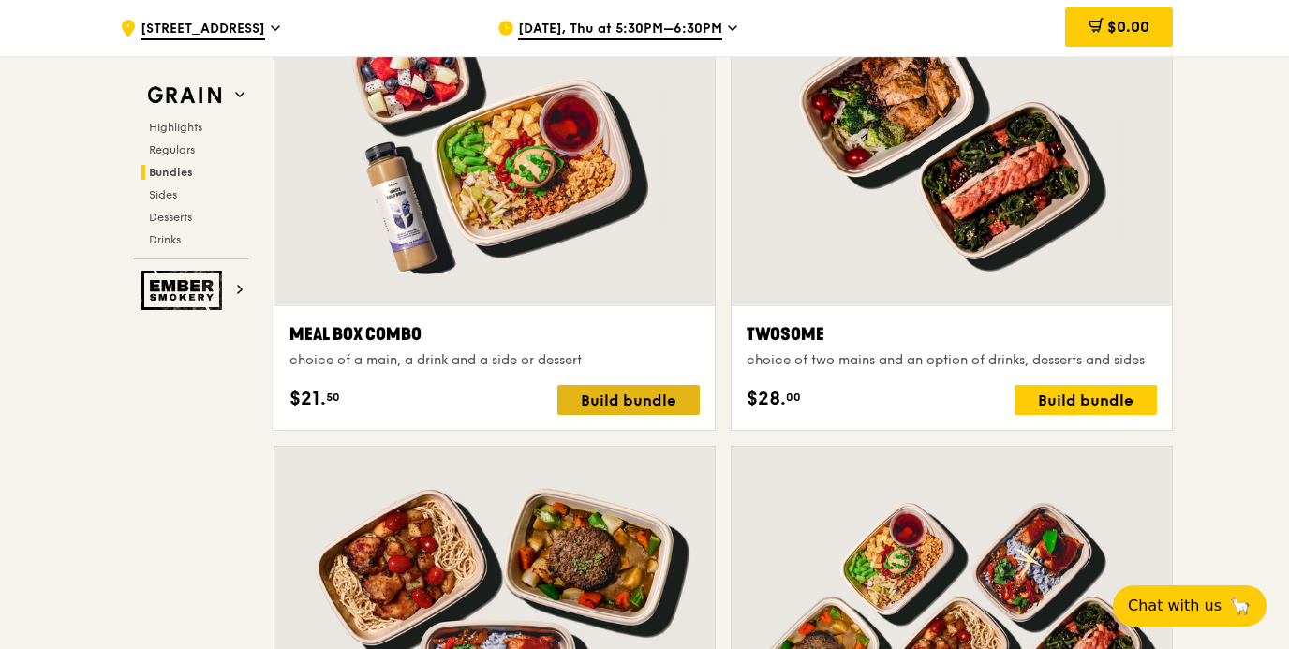
click at [649, 406] on div "Build bundle" at bounding box center [628, 400] width 142 height 30
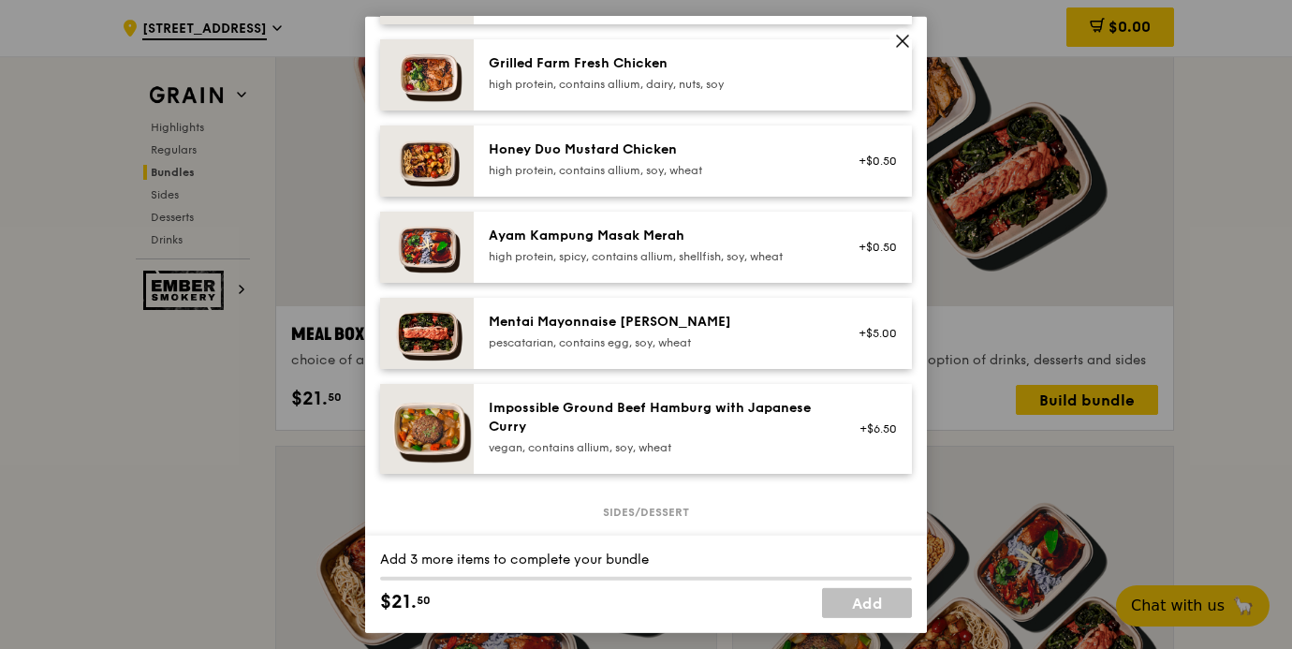
scroll to position [522, 0]
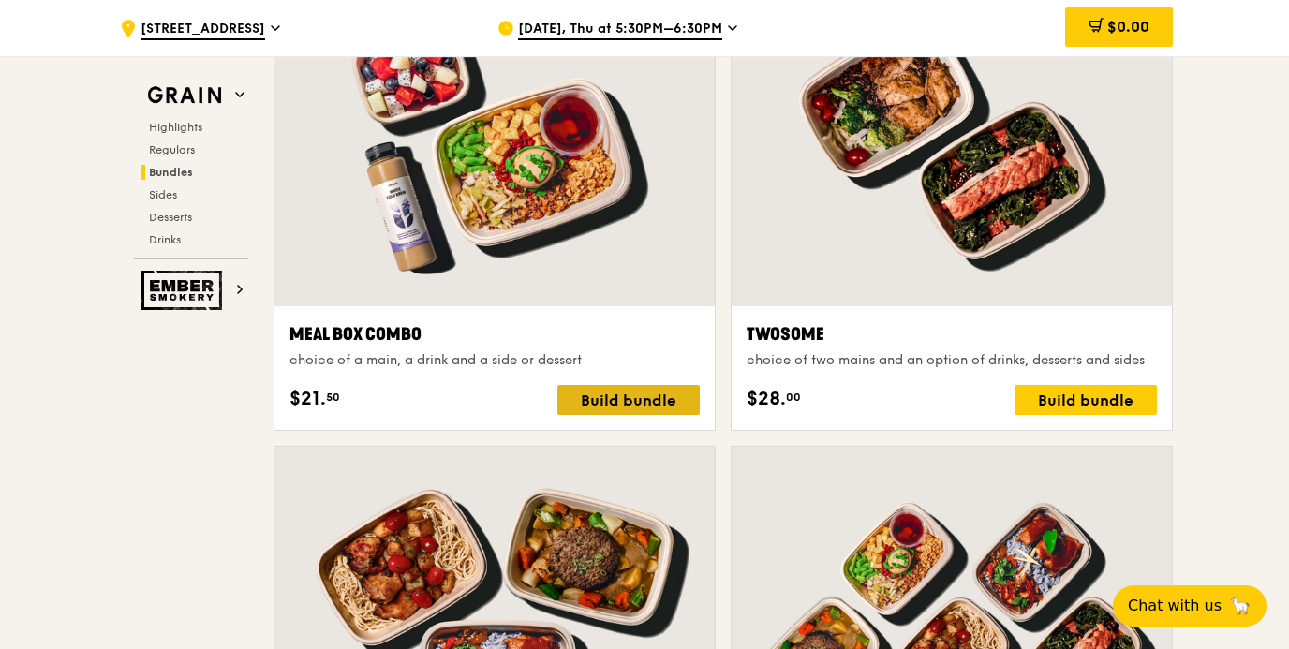
click at [622, 402] on div "Build bundle" at bounding box center [628, 400] width 142 height 30
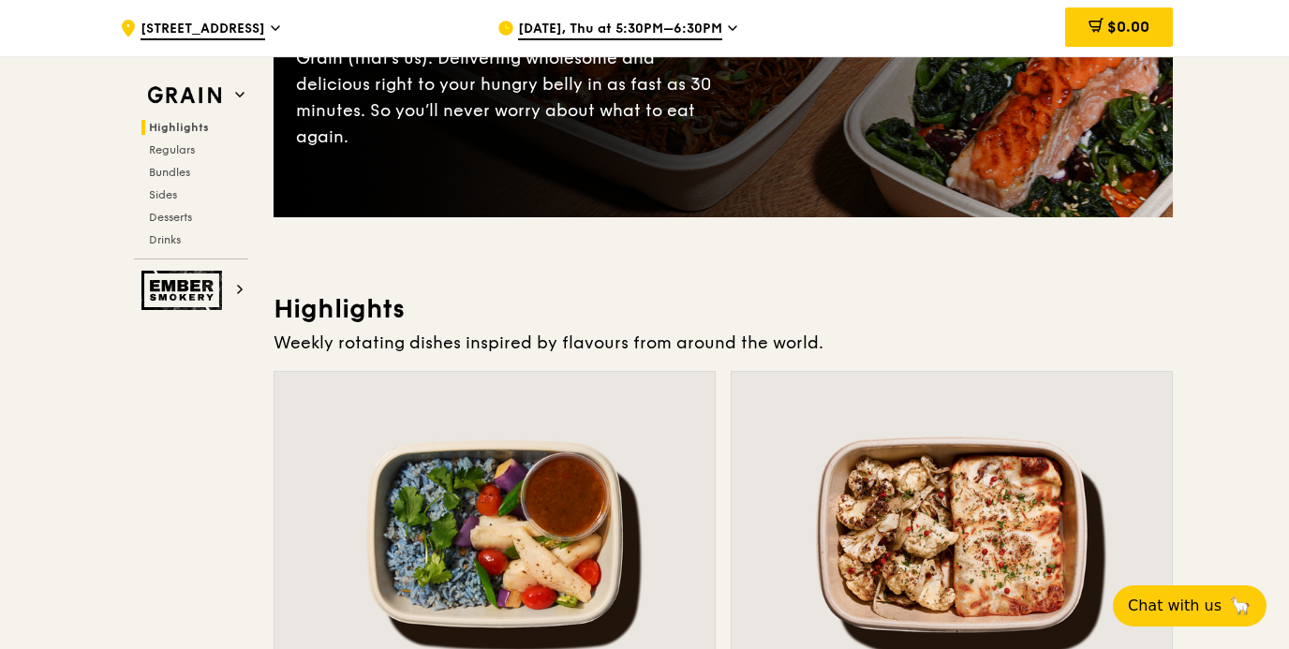
scroll to position [0, 0]
